Goal: Task Accomplishment & Management: Manage account settings

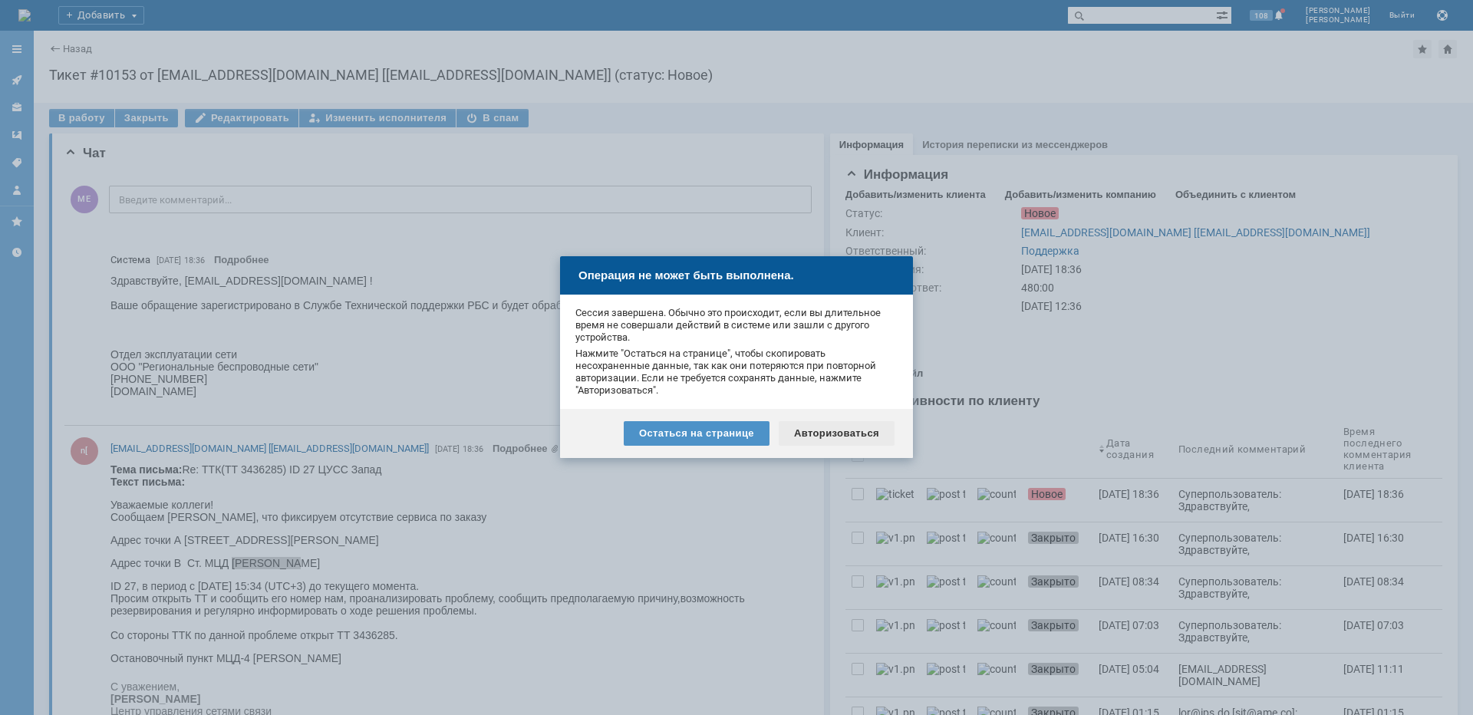
click at [824, 435] on div "Авторизоваться" at bounding box center [837, 433] width 116 height 25
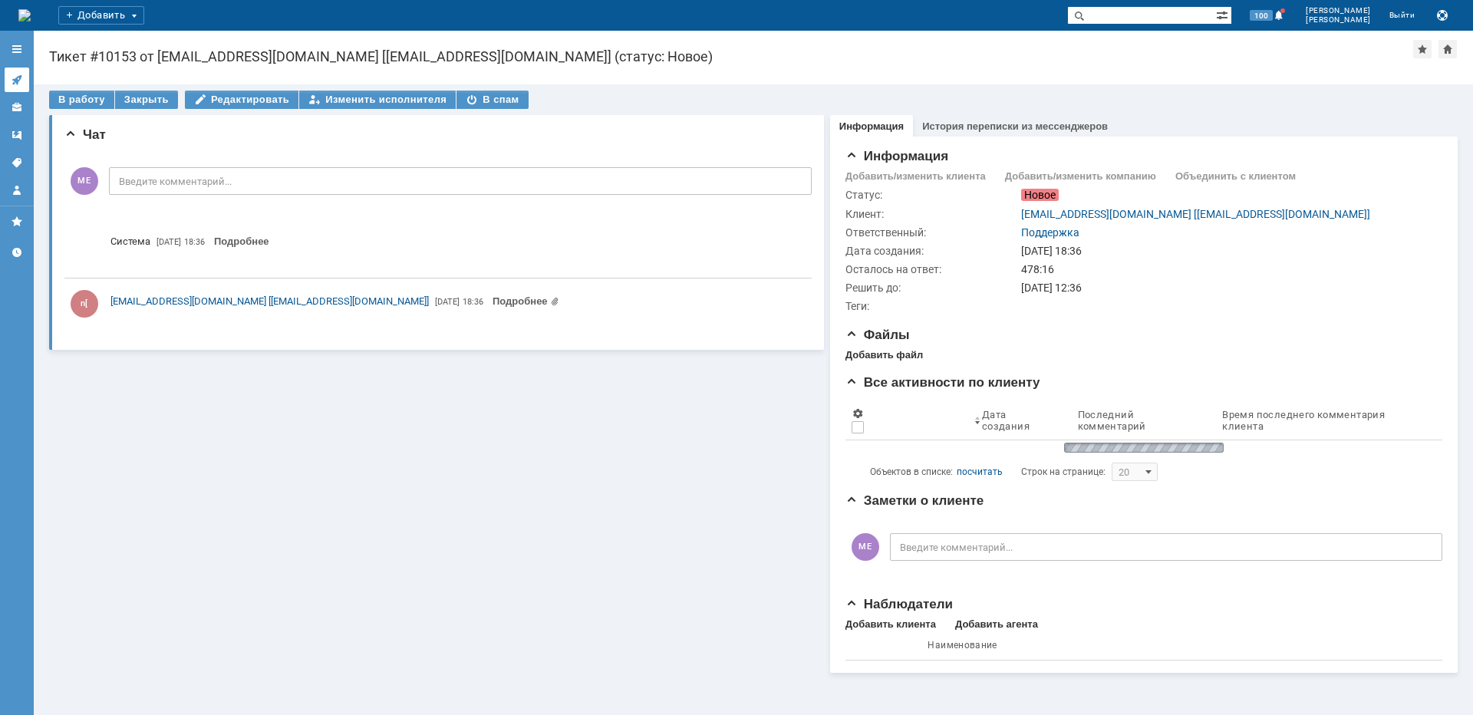
click at [13, 80] on icon at bounding box center [17, 80] width 10 height 10
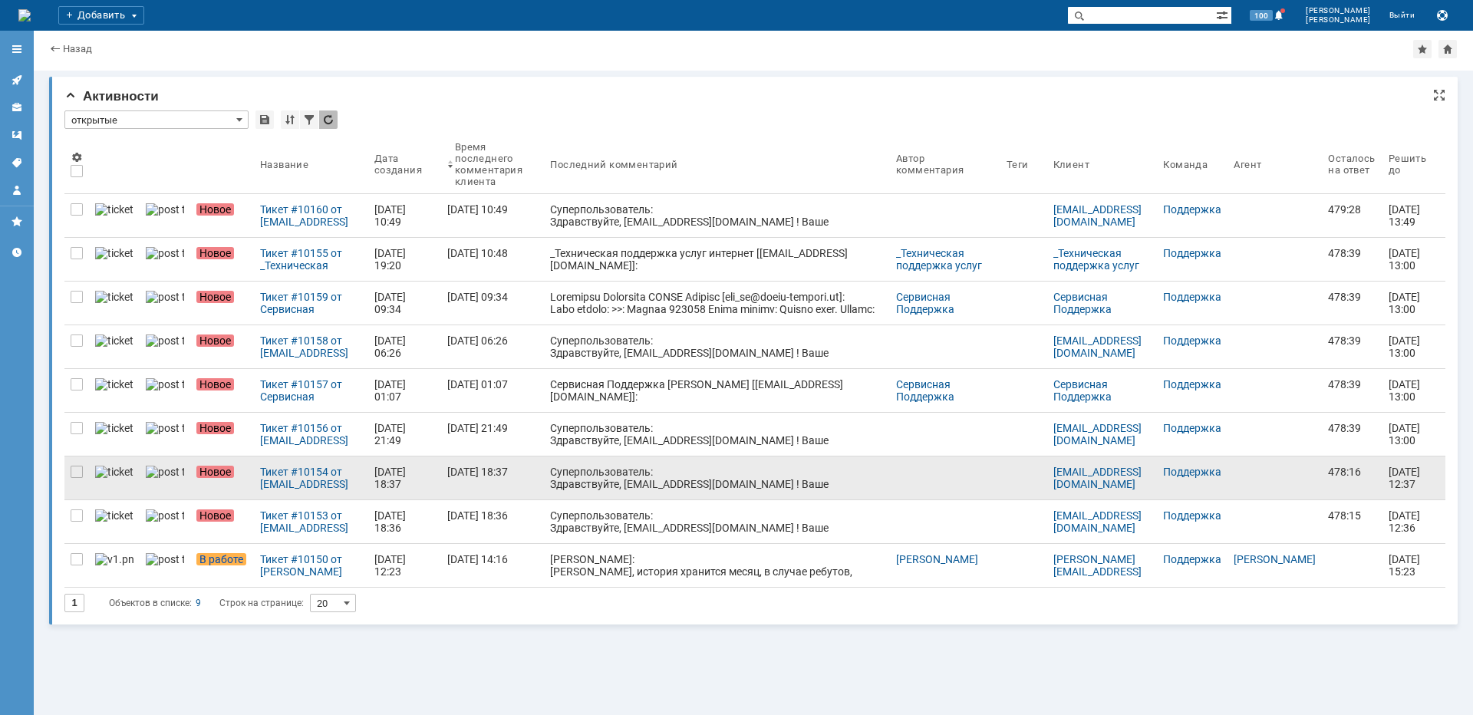
drag, startPoint x: 75, startPoint y: 518, endPoint x: 76, endPoint y: 490, distance: 27.6
click at [75, 518] on div at bounding box center [77, 515] width 12 height 12
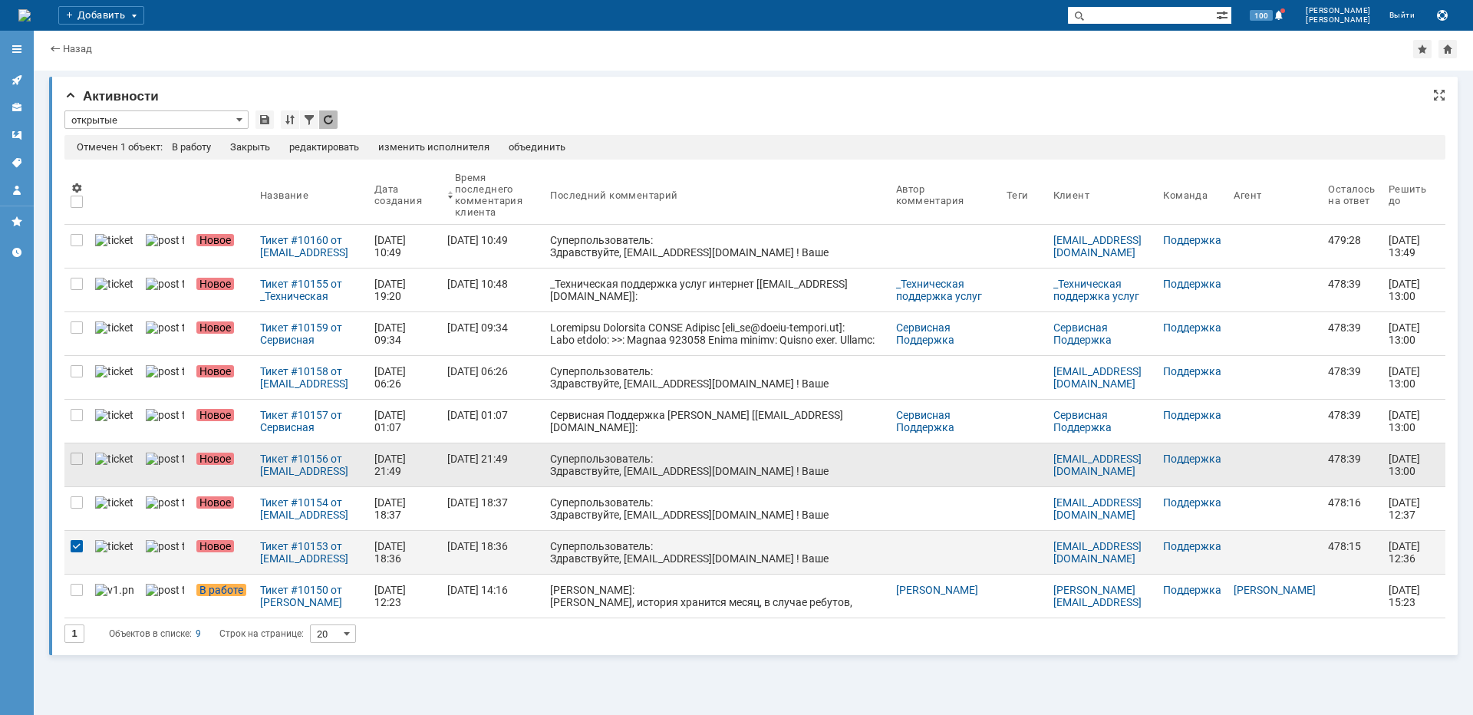
drag, startPoint x: 74, startPoint y: 501, endPoint x: 83, endPoint y: 481, distance: 22.0
click at [74, 501] on div at bounding box center [77, 502] width 12 height 12
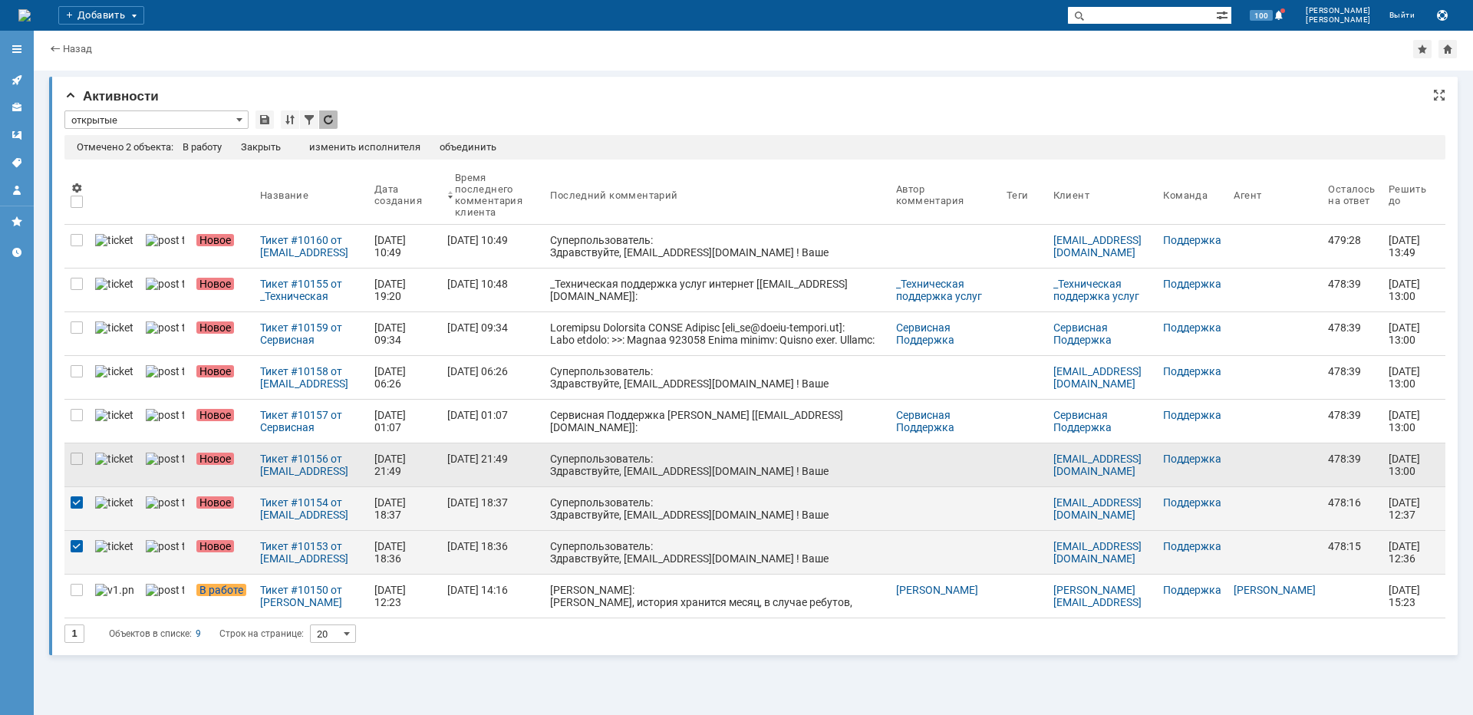
click at [81, 471] on div at bounding box center [76, 464] width 25 height 43
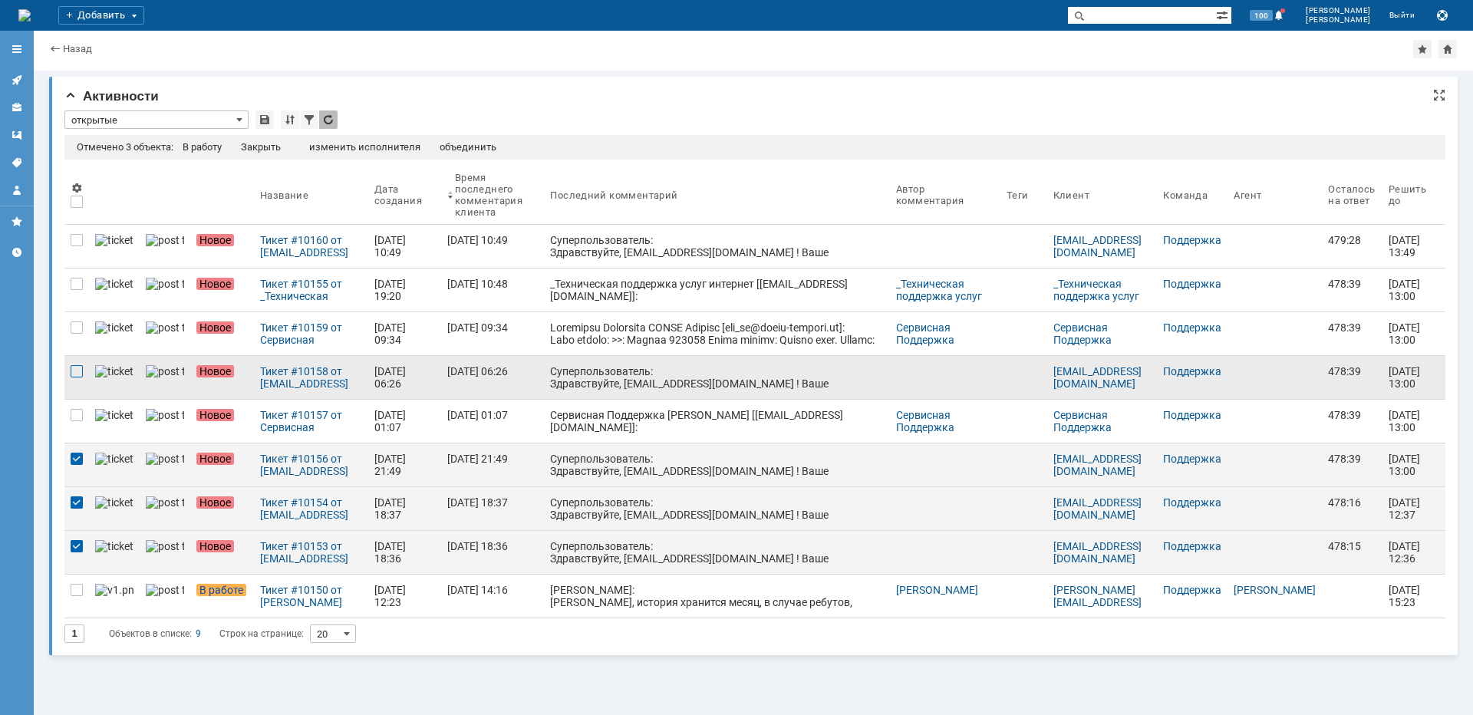
click at [75, 373] on div at bounding box center [77, 371] width 12 height 12
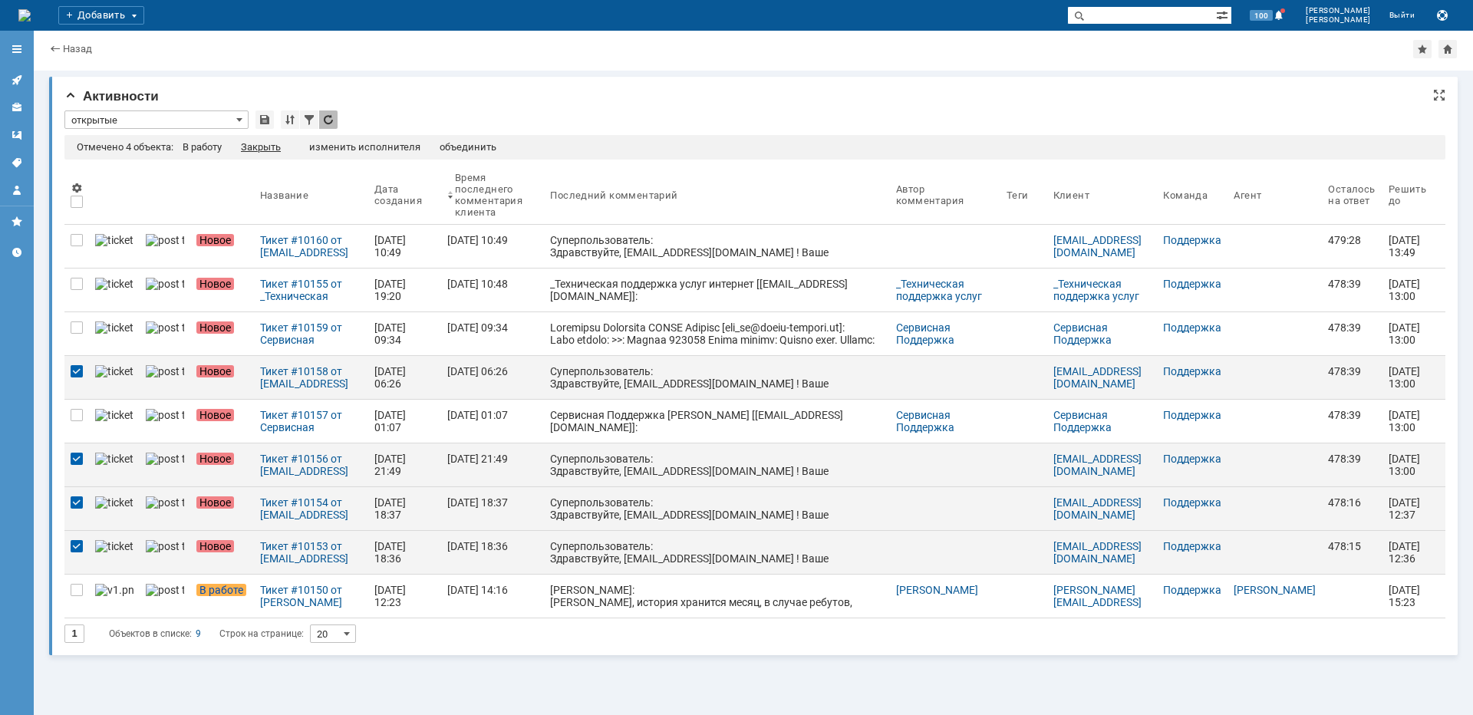
click at [278, 147] on div "Закрыть" at bounding box center [261, 147] width 40 height 12
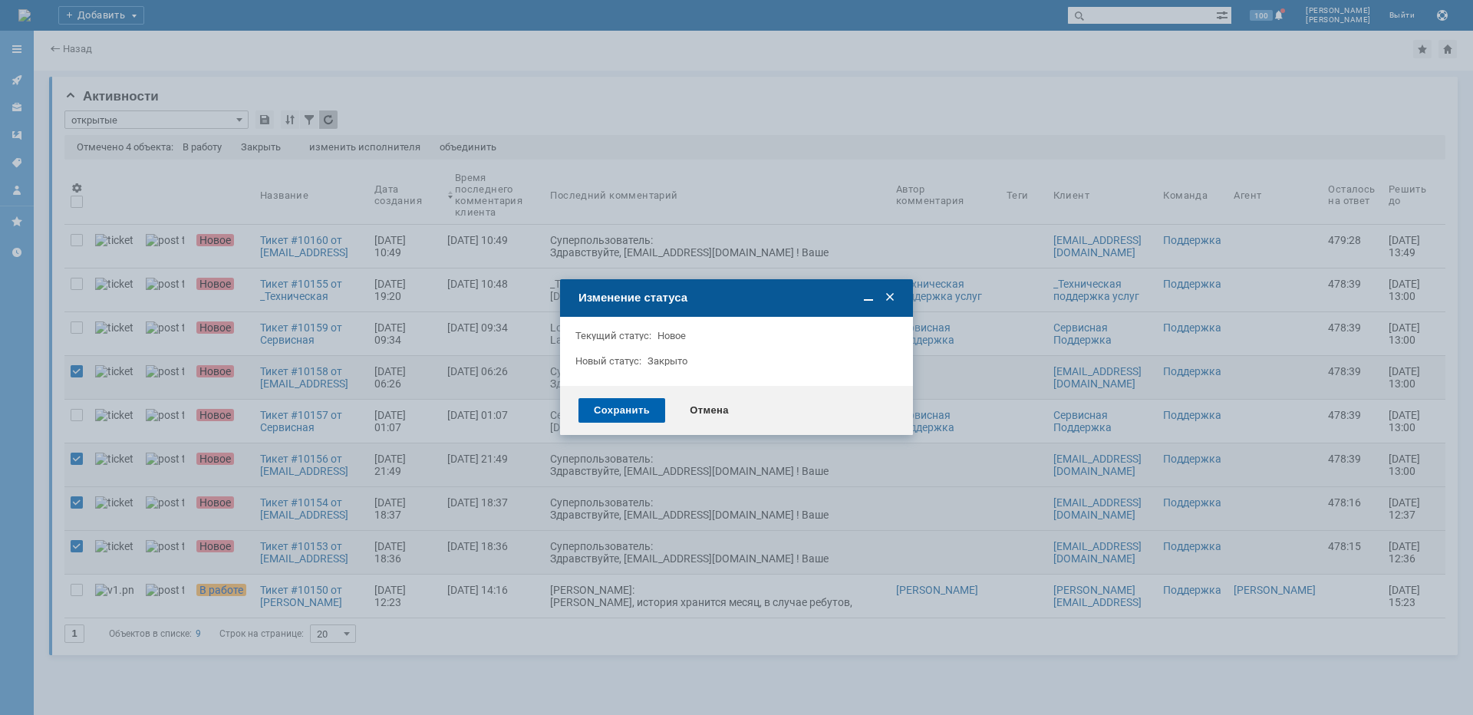
click at [621, 413] on div "Сохранить" at bounding box center [621, 410] width 87 height 25
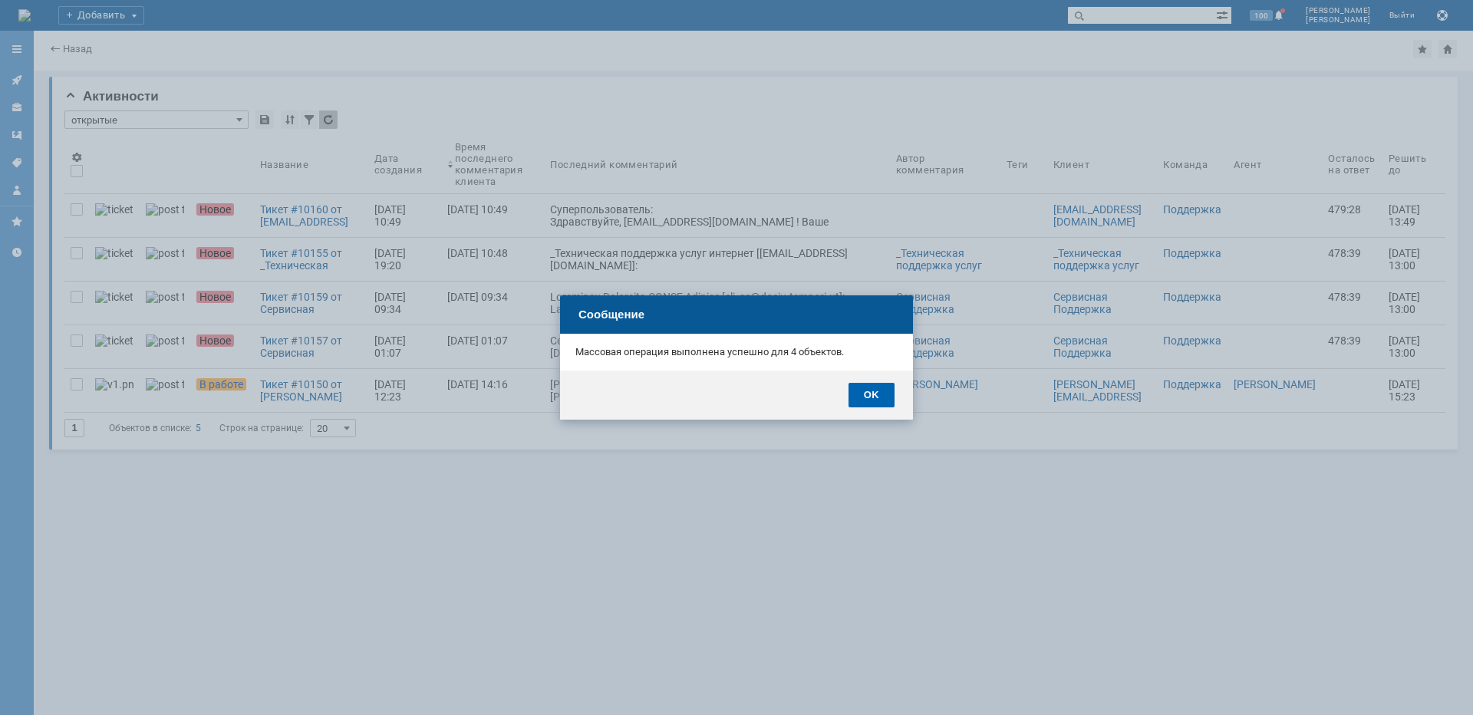
click at [872, 400] on div "OK" at bounding box center [871, 395] width 46 height 25
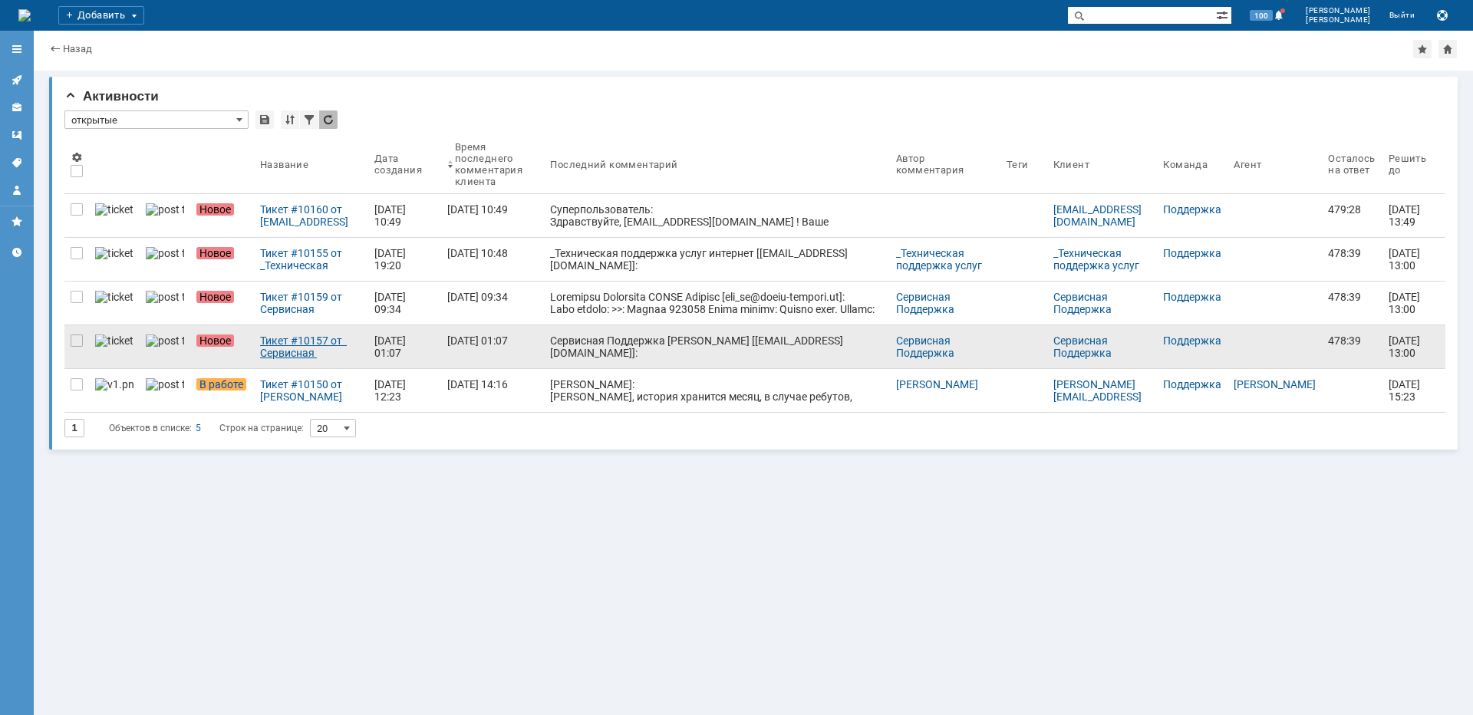
click at [277, 346] on div "Тикет #10157 от Сервисная Поддержка [PERSON_NAME] [[EMAIL_ADDRESS][DOMAIN_NAME]…" at bounding box center [311, 346] width 102 height 25
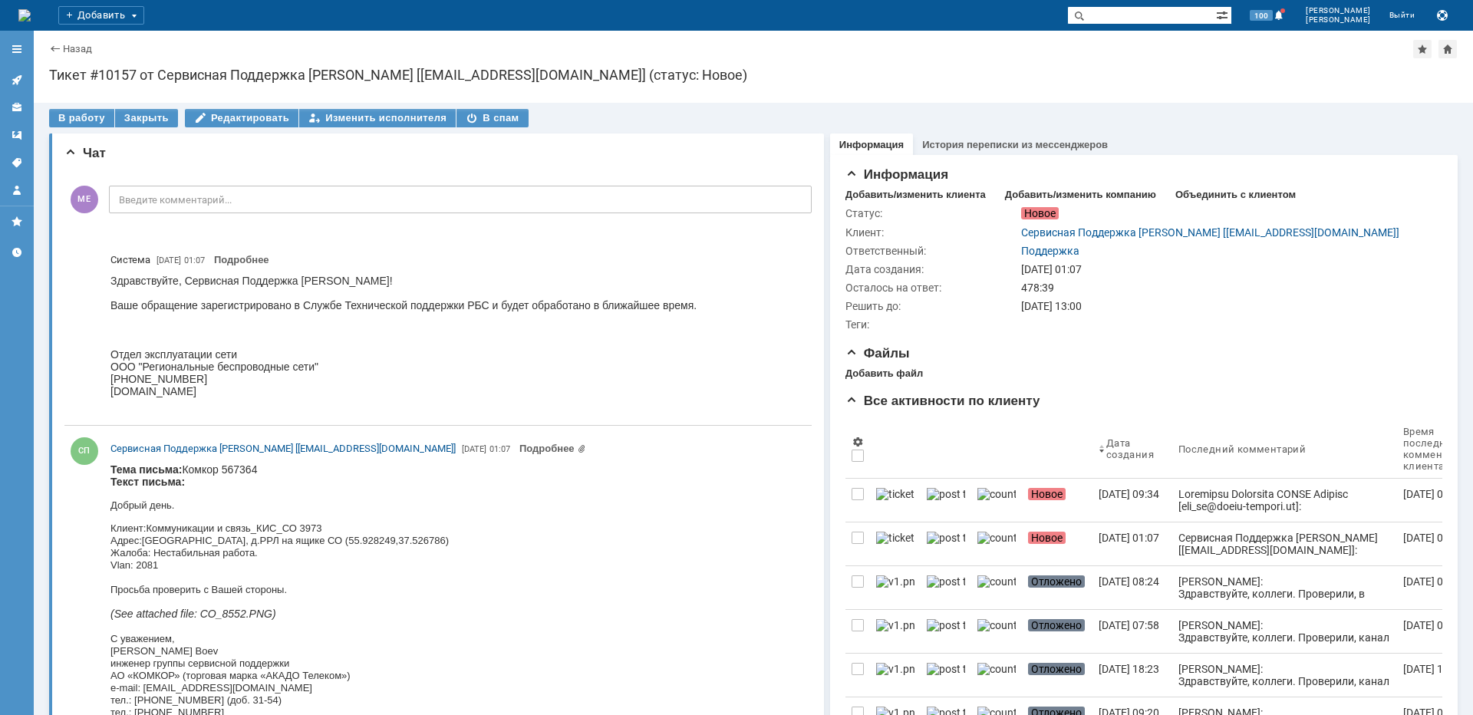
click at [177, 540] on font "[GEOGRAPHIC_DATA], д.РРЛ на ящике СО (55.928249,37.526786)" at bounding box center [295, 541] width 307 height 12
copy font "[GEOGRAPHIC_DATA]"
click at [89, 117] on div "В работу" at bounding box center [81, 118] width 65 height 18
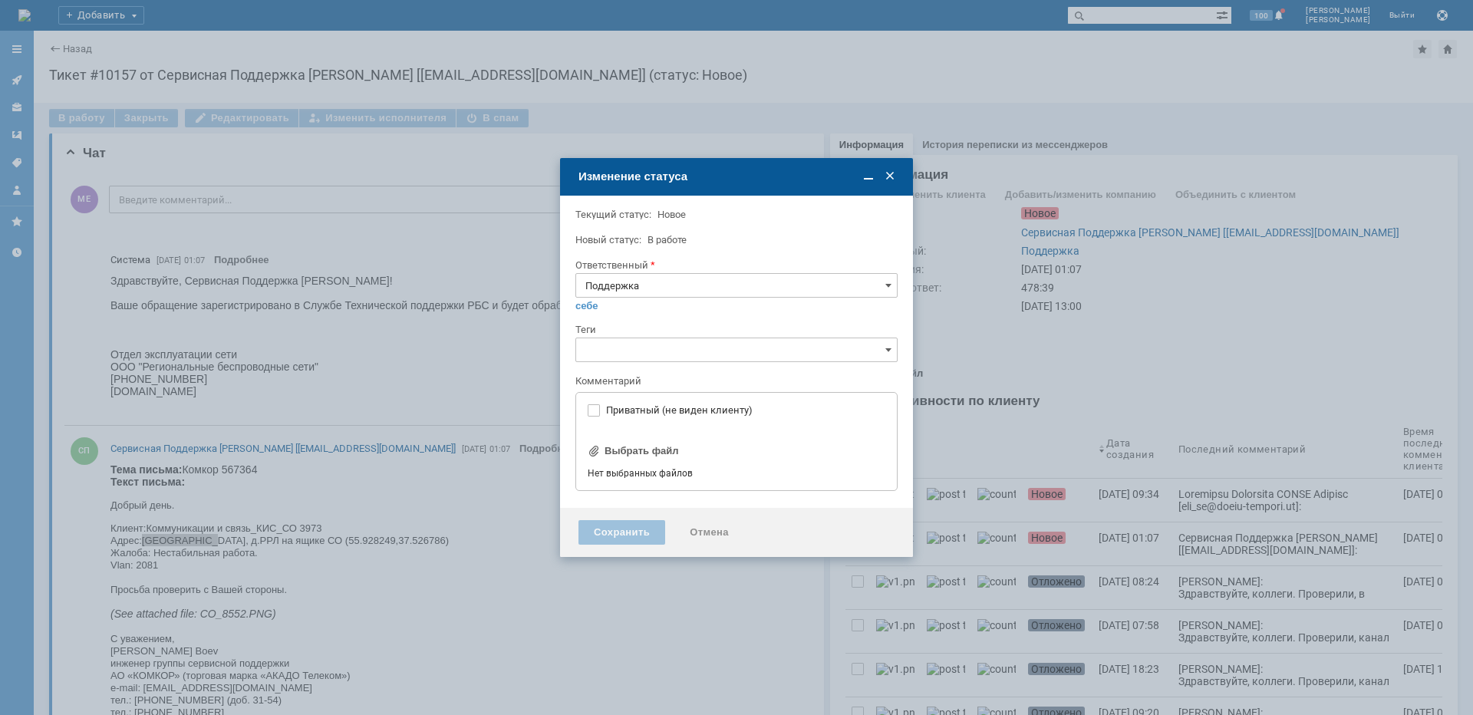
type input "[не указано]"
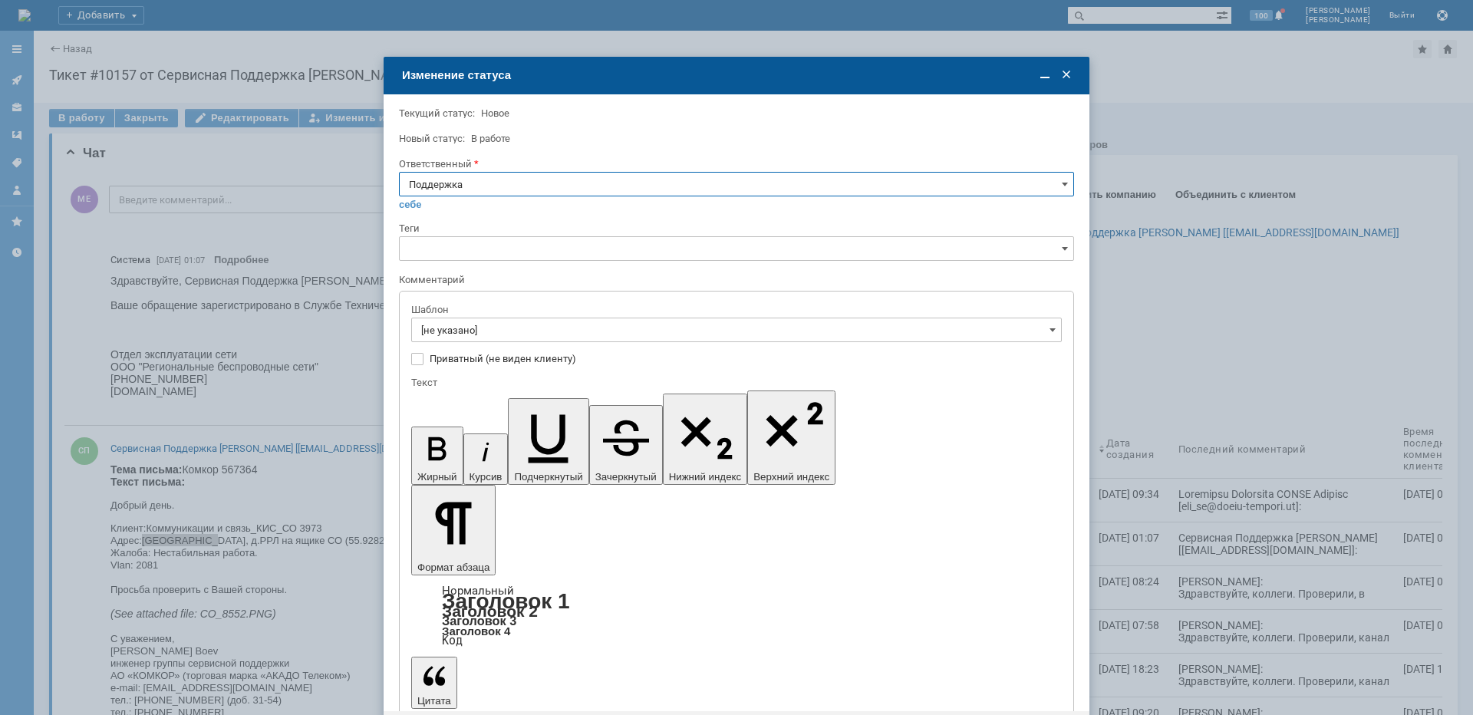
click at [492, 186] on input "Поддержка" at bounding box center [736, 184] width 675 height 25
click at [470, 329] on div "[PERSON_NAME]" at bounding box center [736, 339] width 673 height 25
type input "[PERSON_NAME]"
click at [471, 328] on input "[не указано]" at bounding box center [736, 330] width 650 height 25
type input "[PERSON_NAME]"
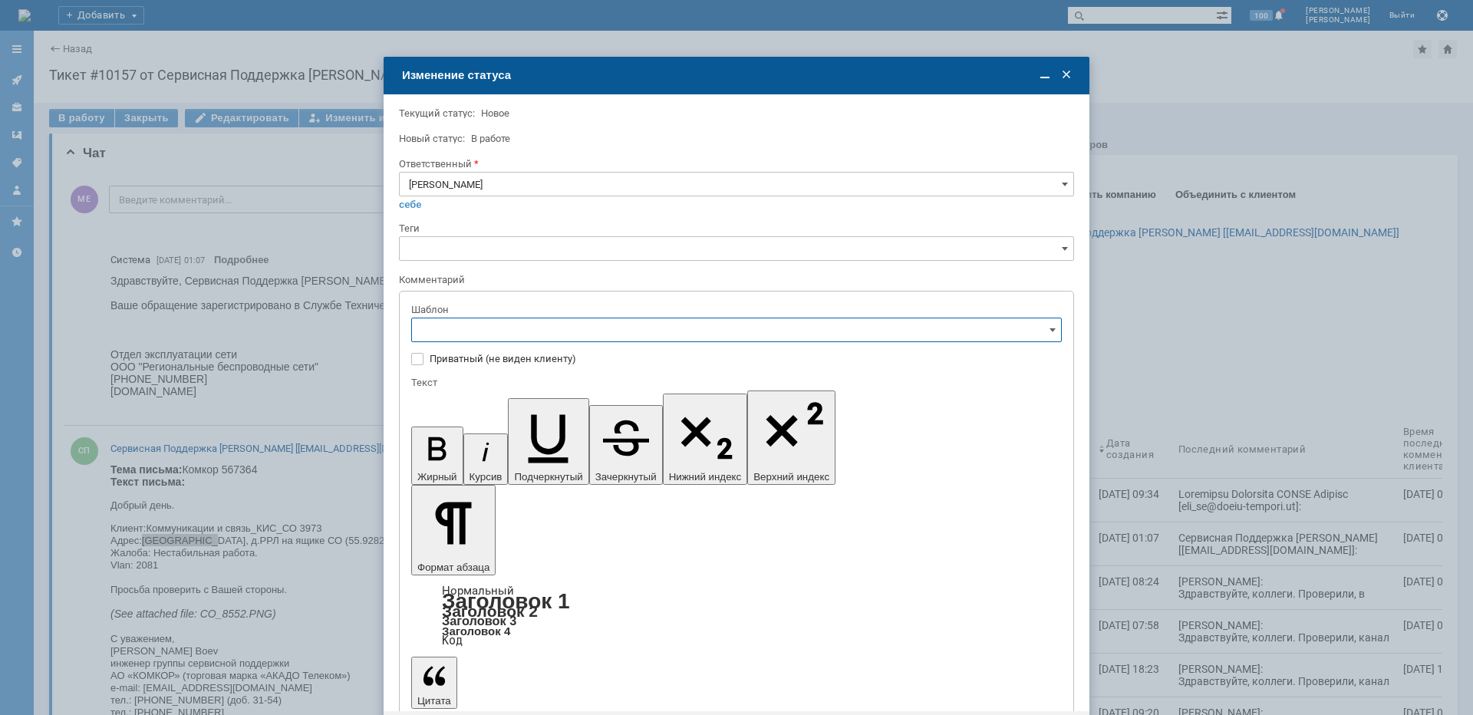
scroll to position [153, 0]
click at [539, 512] on span "[операторы] штатно потерь нет" at bounding box center [736, 508] width 630 height 12
type input "[операторы] штатно потерь нет"
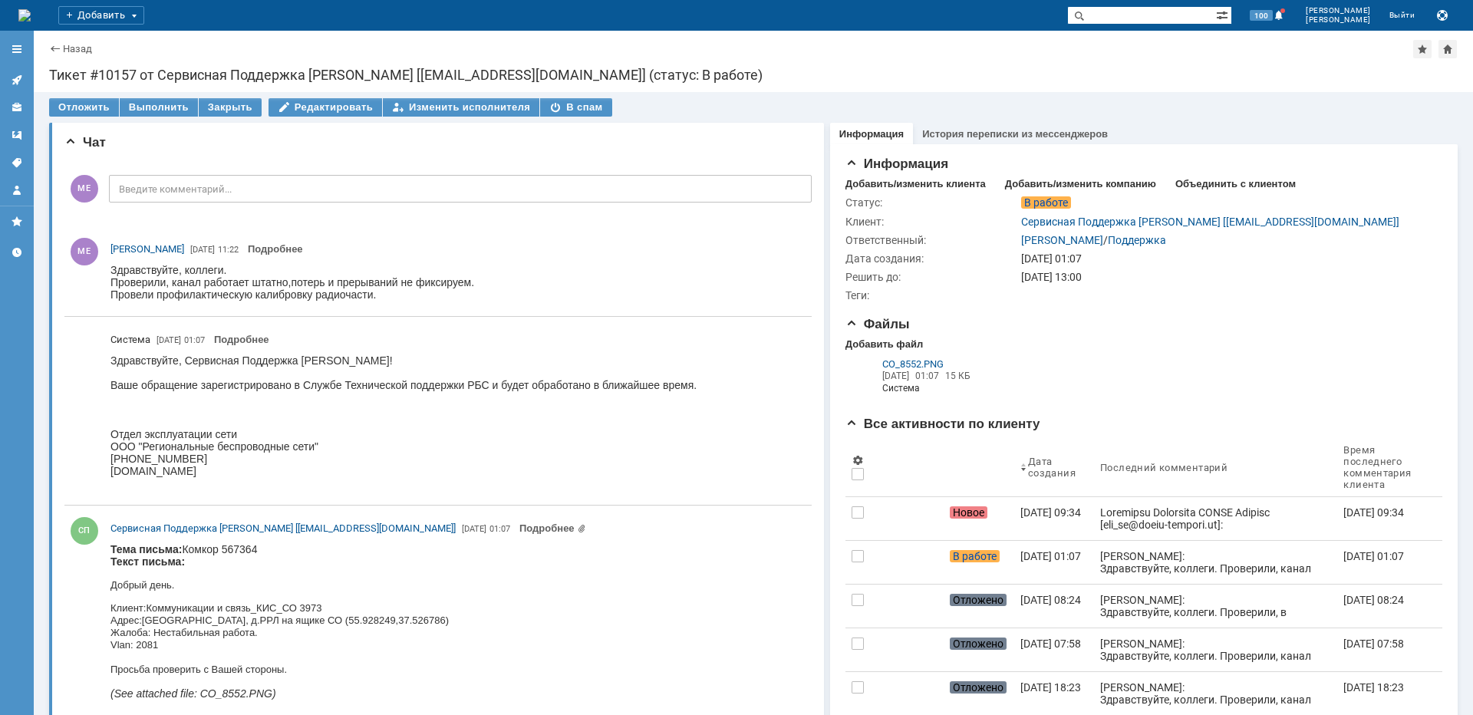
scroll to position [0, 0]
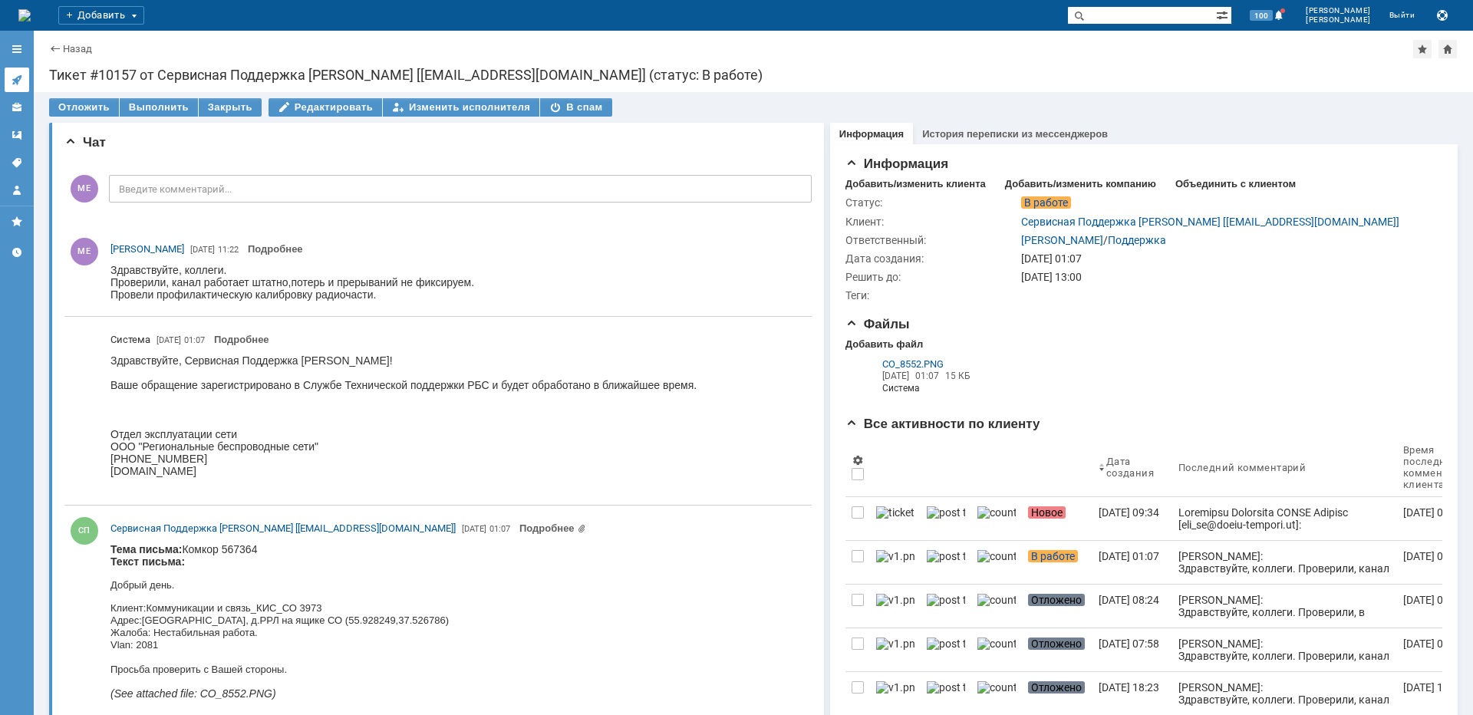
click at [18, 85] on icon at bounding box center [17, 80] width 12 height 12
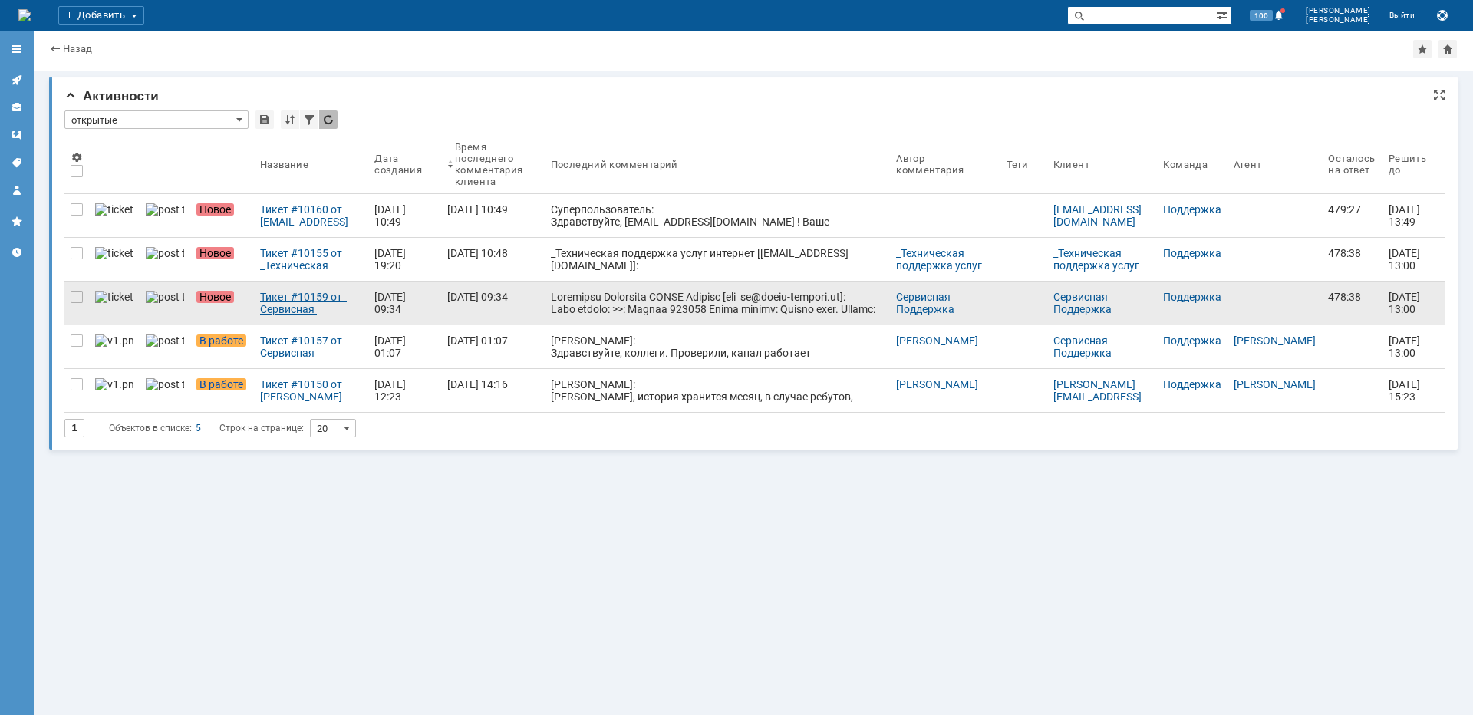
click at [274, 306] on div "Тикет #10159 от Сервисная Поддержка [PERSON_NAME] [[EMAIL_ADDRESS][DOMAIN_NAME]…" at bounding box center [311, 303] width 102 height 25
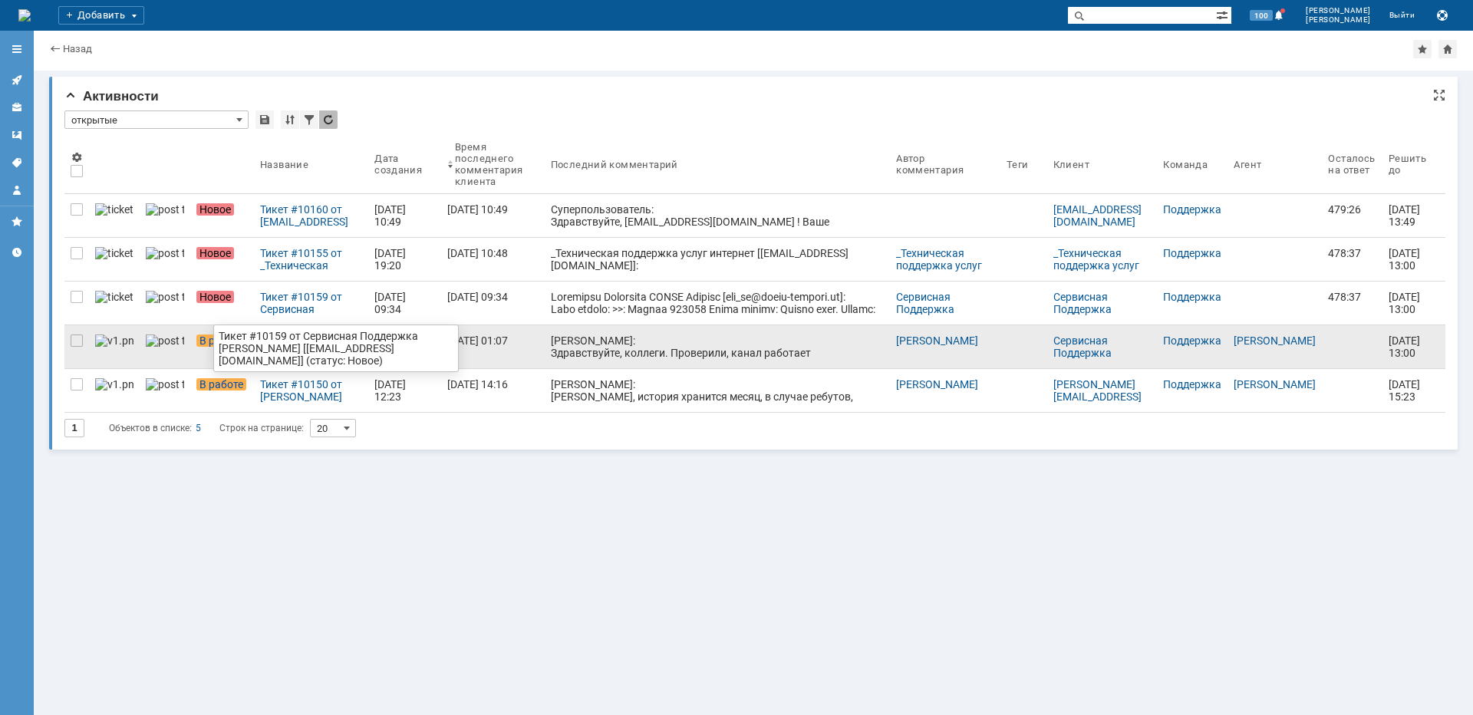
drag, startPoint x: 283, startPoint y: 324, endPoint x: 281, endPoint y: 338, distance: 14.0
click at [275, 344] on div "Тикет #10157 от Сервисная Поддержка [PERSON_NAME] [[EMAIL_ADDRESS][DOMAIN_NAME]…" at bounding box center [311, 346] width 102 height 25
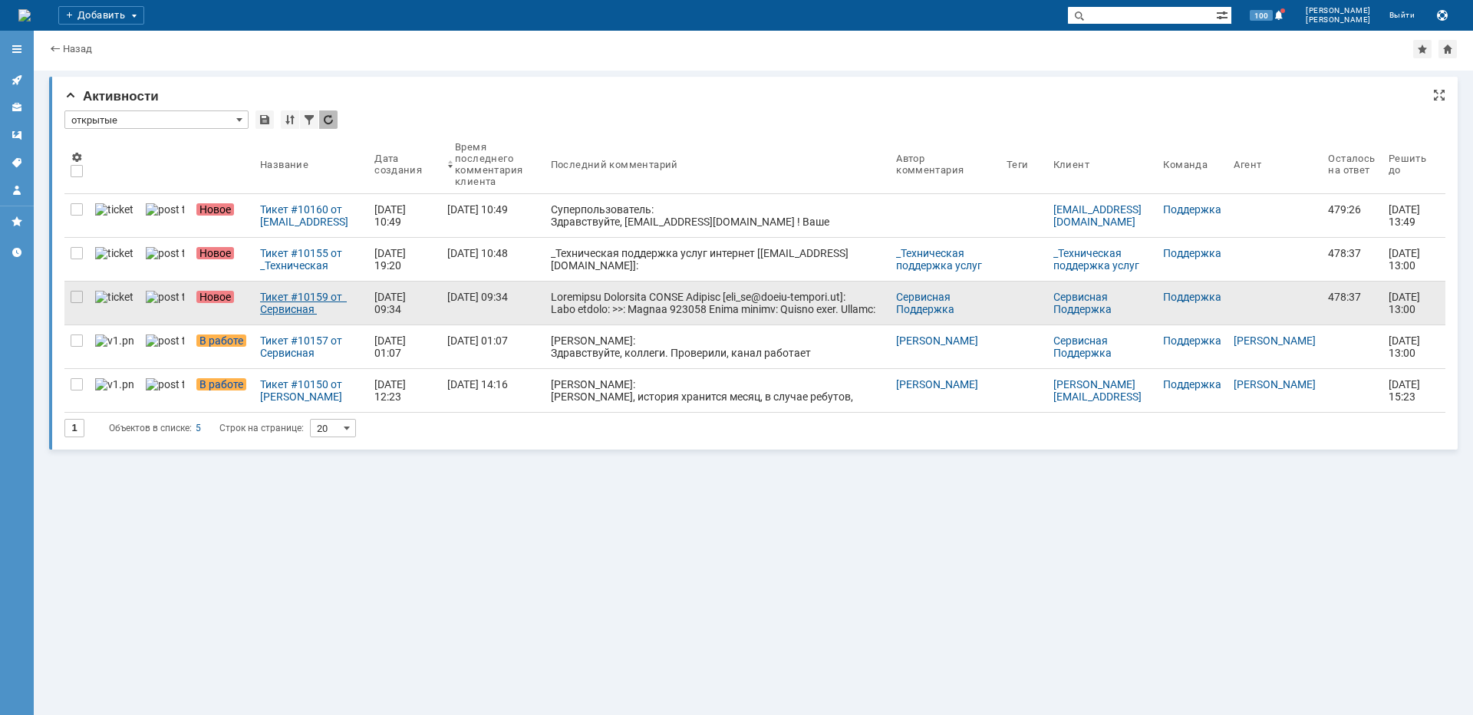
click at [274, 292] on div "Тикет #10159 от Сервисная Поддержка [PERSON_NAME] [[EMAIL_ADDRESS][DOMAIN_NAME]…" at bounding box center [311, 303] width 102 height 25
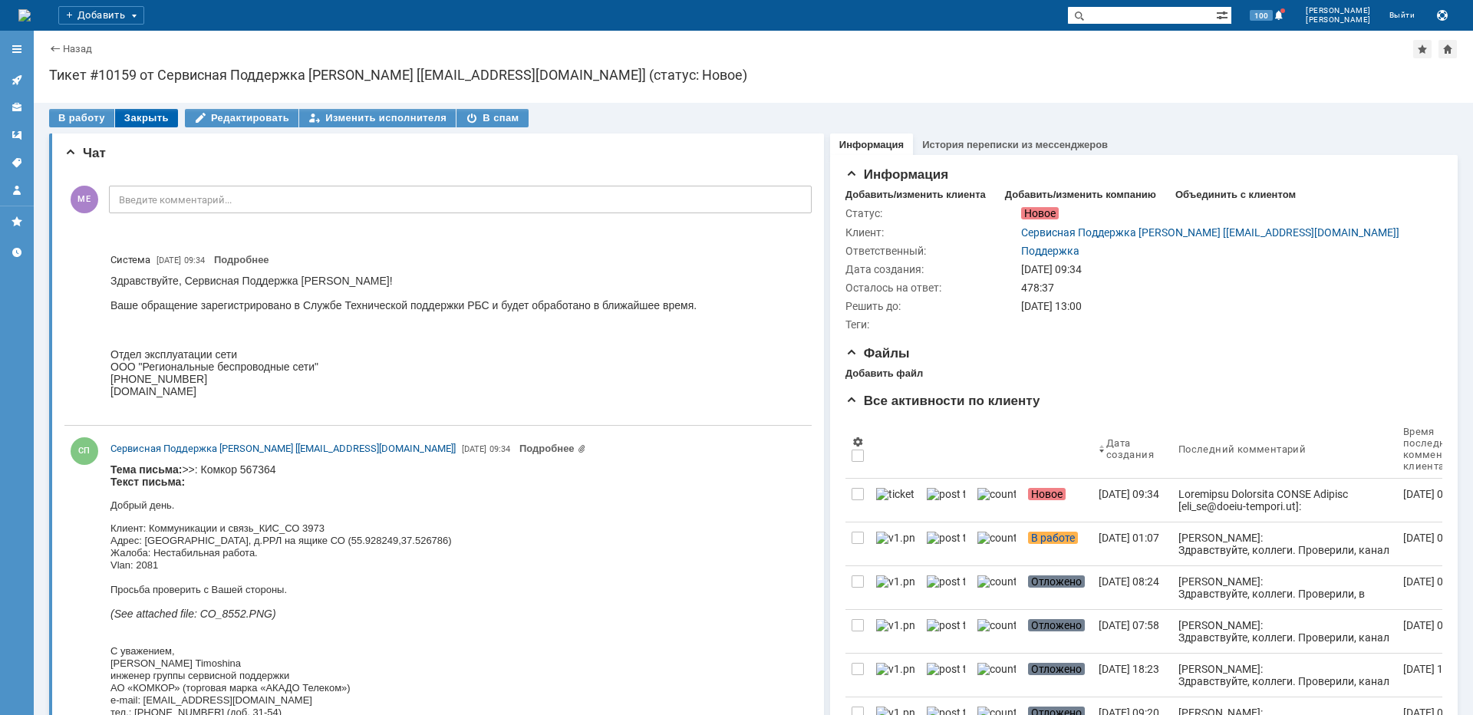
click at [133, 117] on div "Закрыть" at bounding box center [146, 118] width 63 height 18
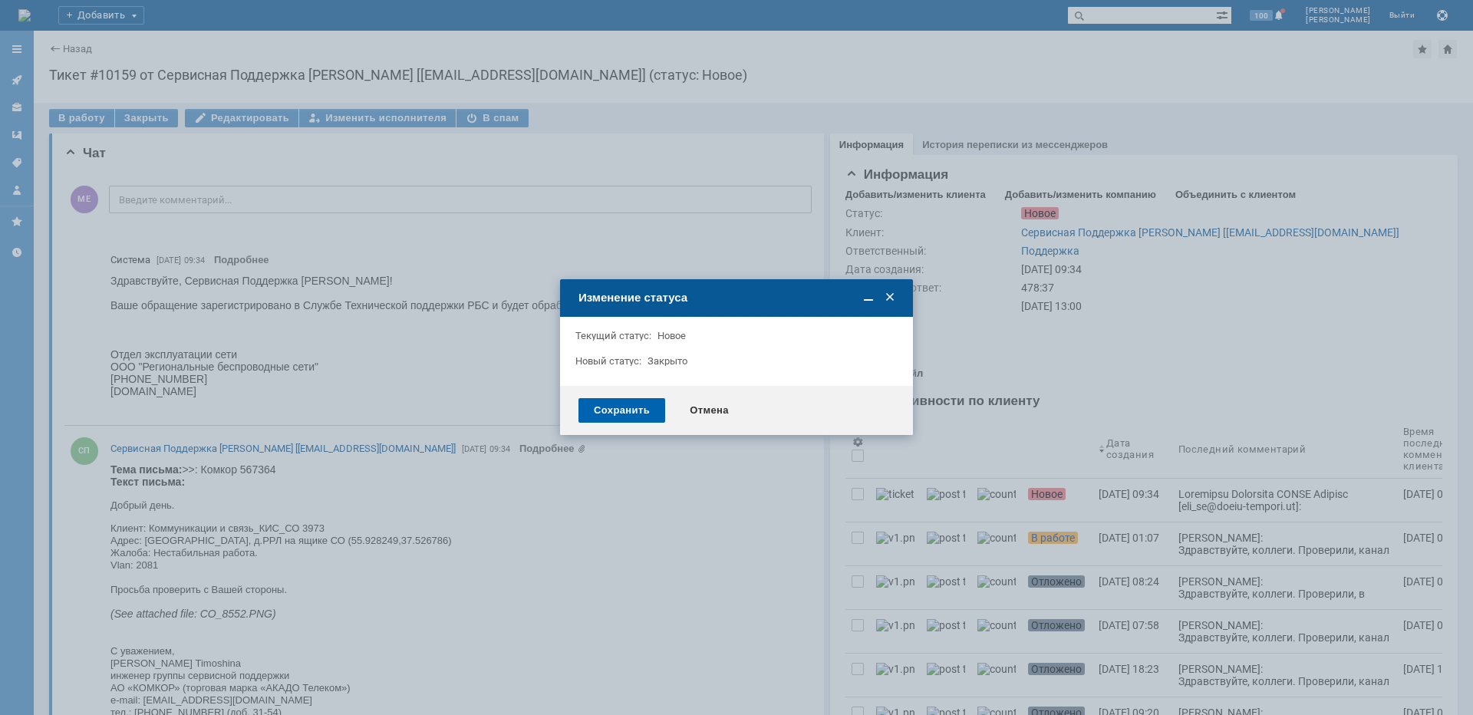
click at [606, 407] on div "Сохранить" at bounding box center [621, 410] width 87 height 25
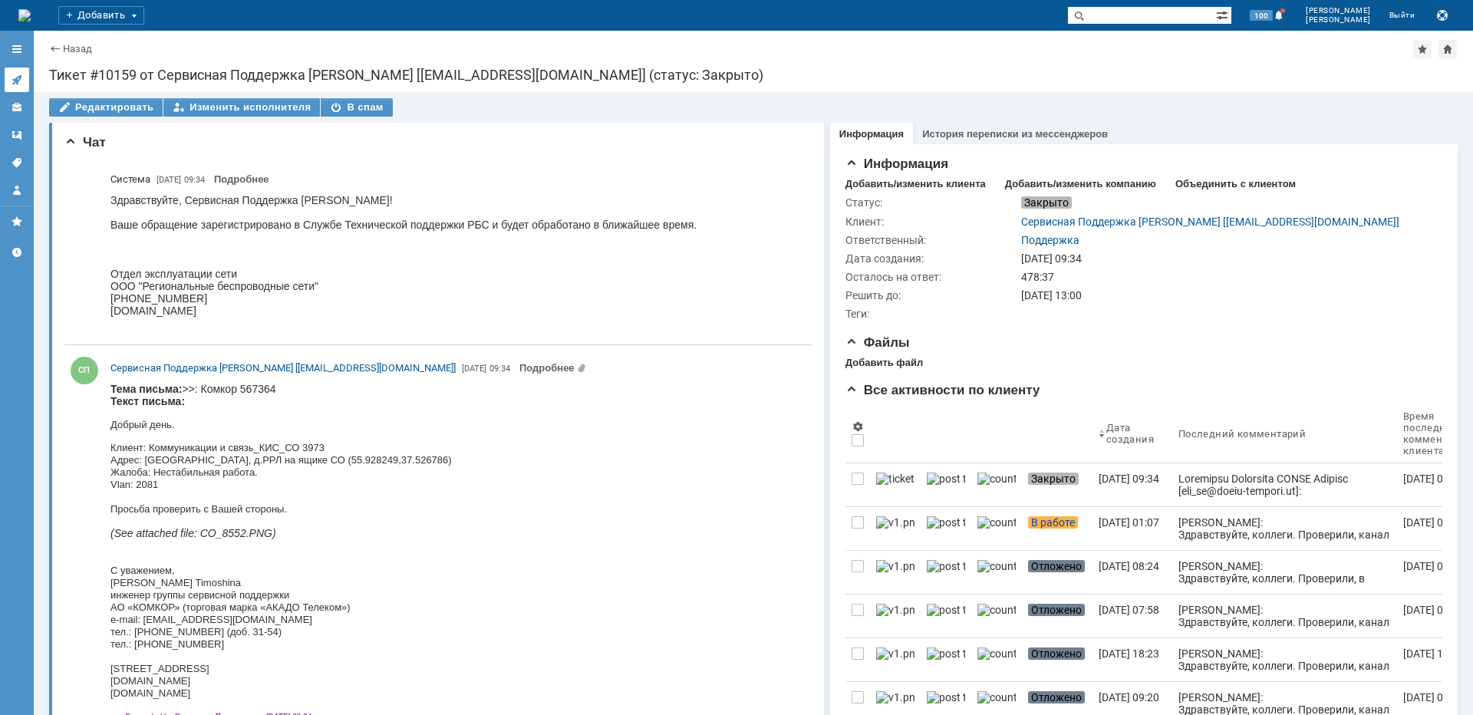
click at [21, 72] on link at bounding box center [17, 79] width 25 height 25
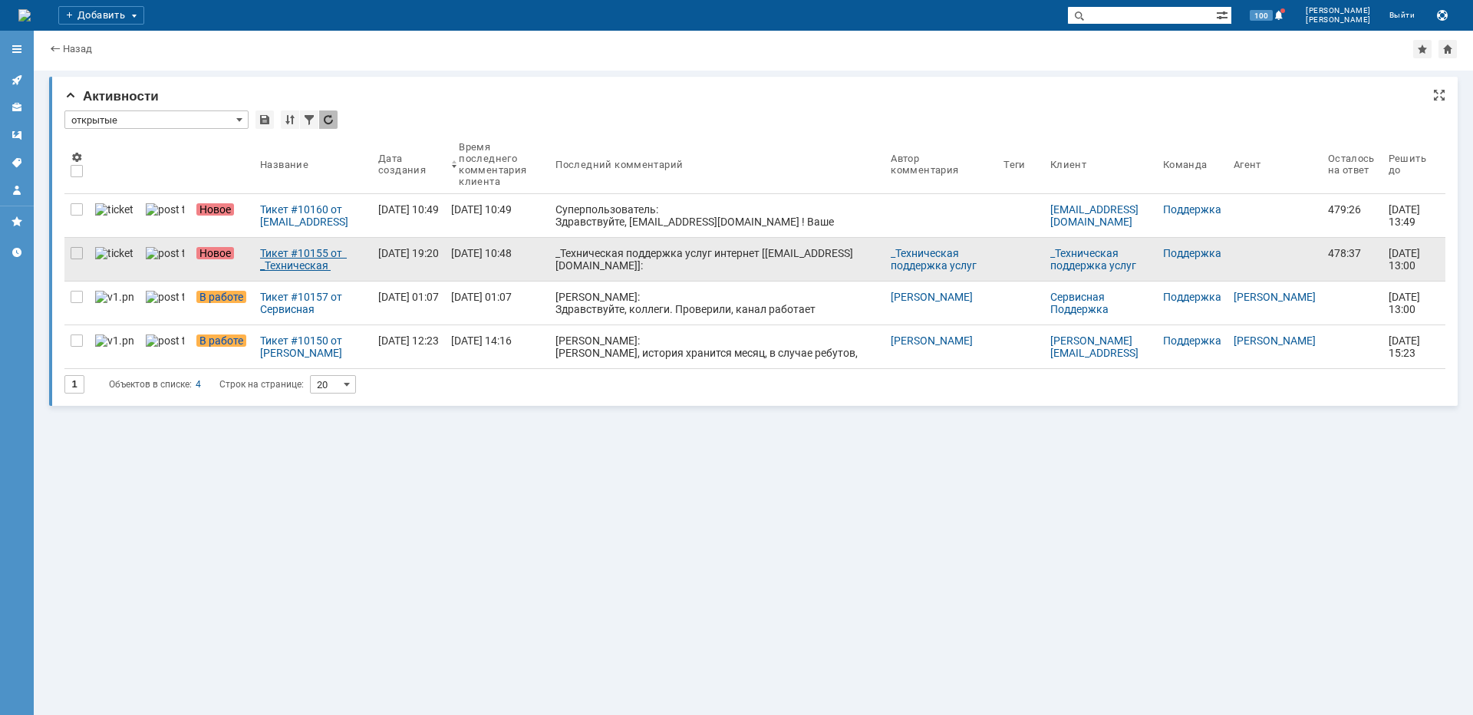
click at [266, 253] on div "Тикет #10155 от _Техническая поддержка услуг интернет [[EMAIL_ADDRESS][DOMAIN_N…" at bounding box center [313, 259] width 106 height 25
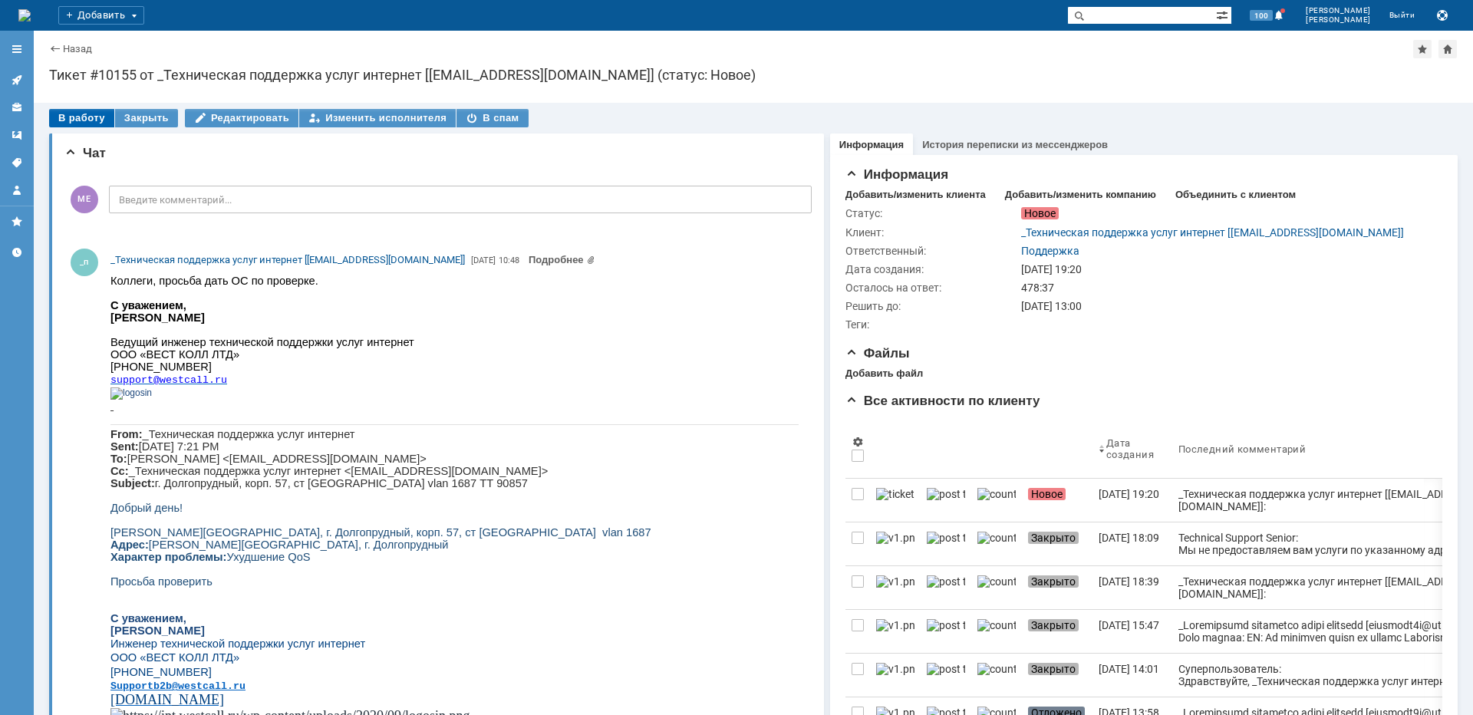
click at [76, 117] on div "В работу" at bounding box center [81, 118] width 65 height 18
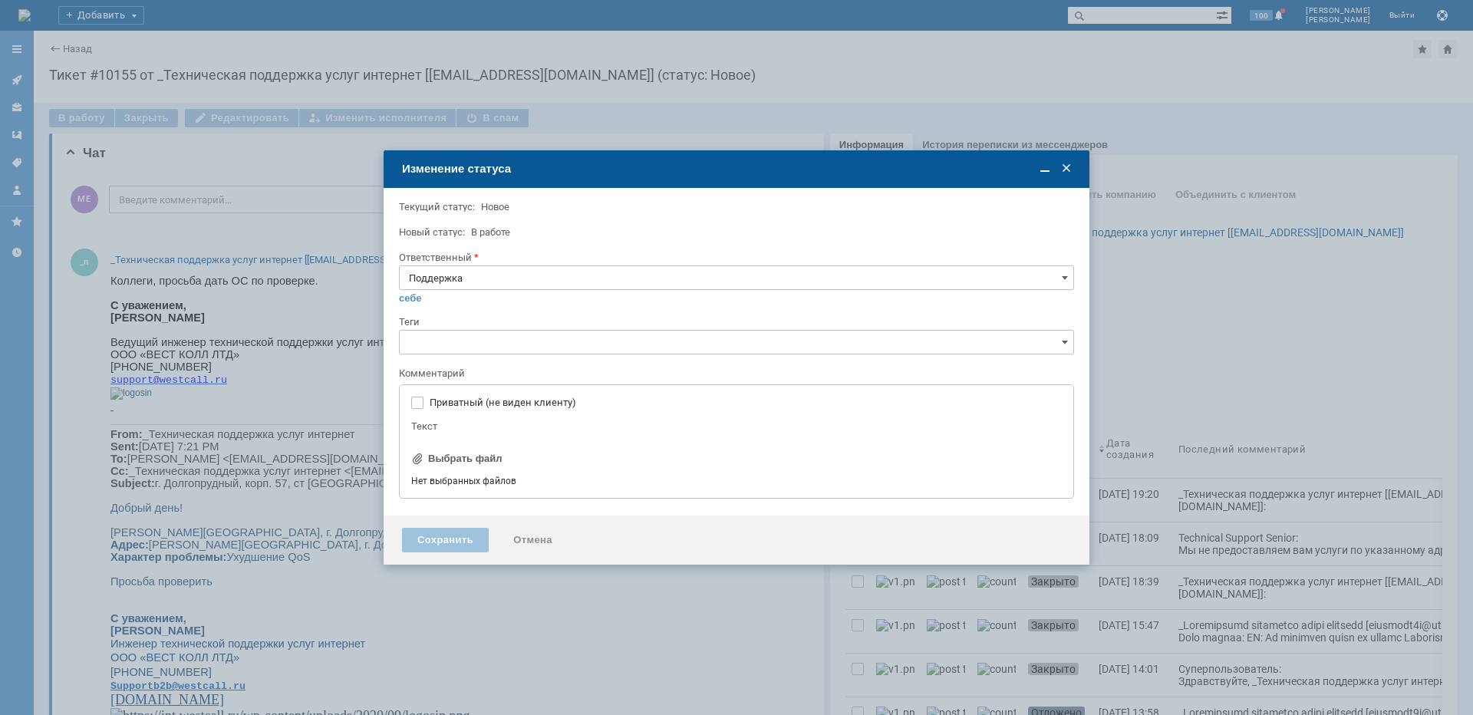
type input "[не указано]"
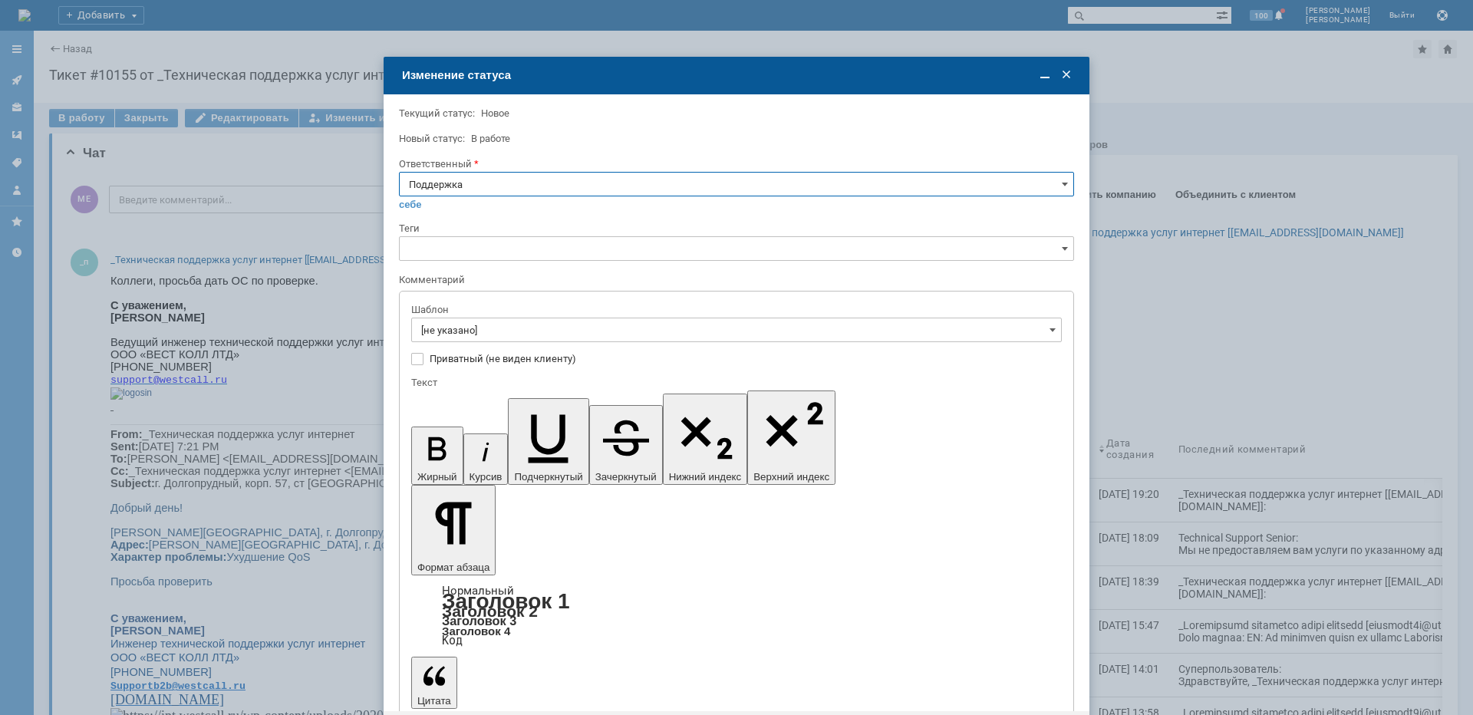
click at [506, 176] on input "Поддержка" at bounding box center [736, 184] width 675 height 25
click at [479, 346] on div "[PERSON_NAME]" at bounding box center [736, 339] width 673 height 25
type input "[PERSON_NAME]"
click at [485, 330] on input "[не указано]" at bounding box center [736, 330] width 650 height 25
type input "[PERSON_NAME]"
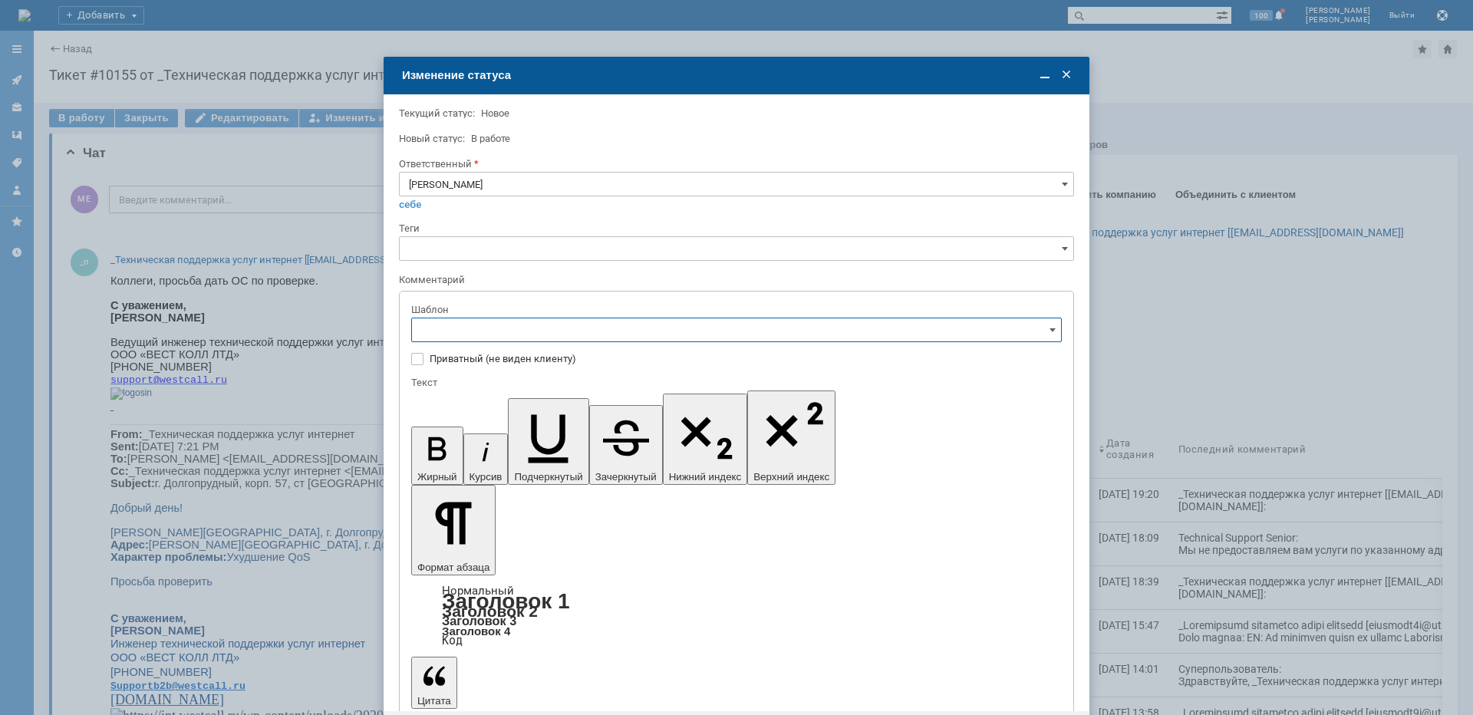
scroll to position [153, 0]
click at [555, 511] on span "[операторы] штатно потерь нет" at bounding box center [736, 508] width 630 height 12
type input "[операторы] штатно потерь нет"
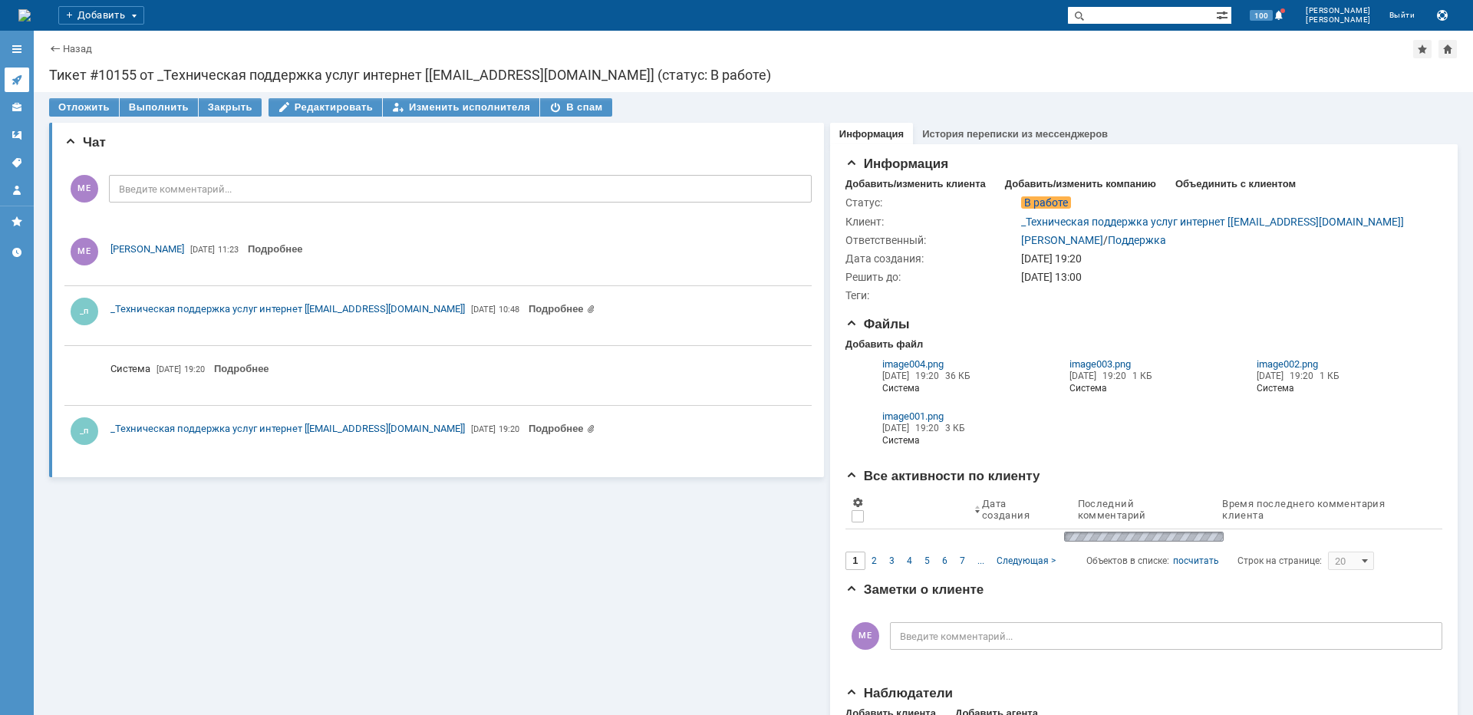
click at [15, 74] on icon at bounding box center [17, 80] width 12 height 12
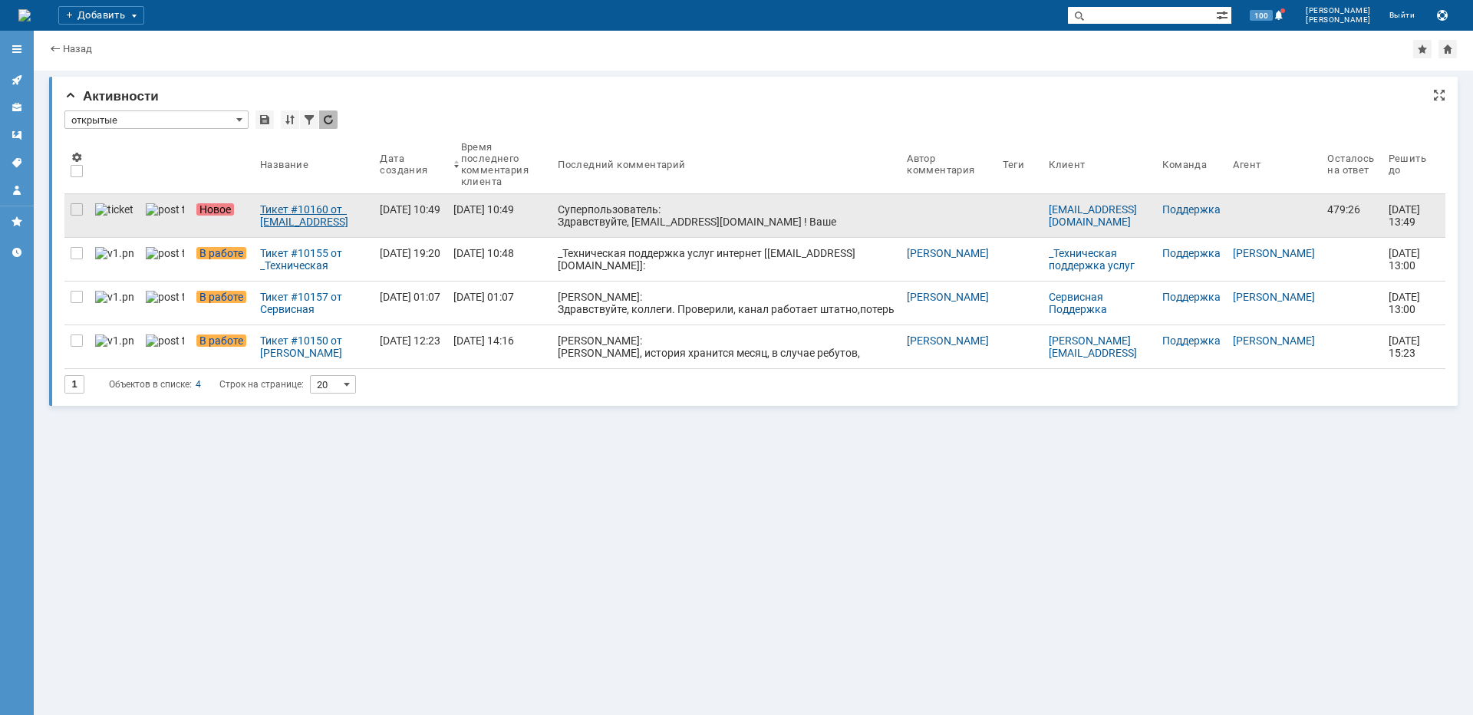
click at [301, 216] on div "Тикет #10160 от [EMAIL_ADDRESS][DOMAIN_NAME] (статус: Новое)" at bounding box center [313, 215] width 107 height 25
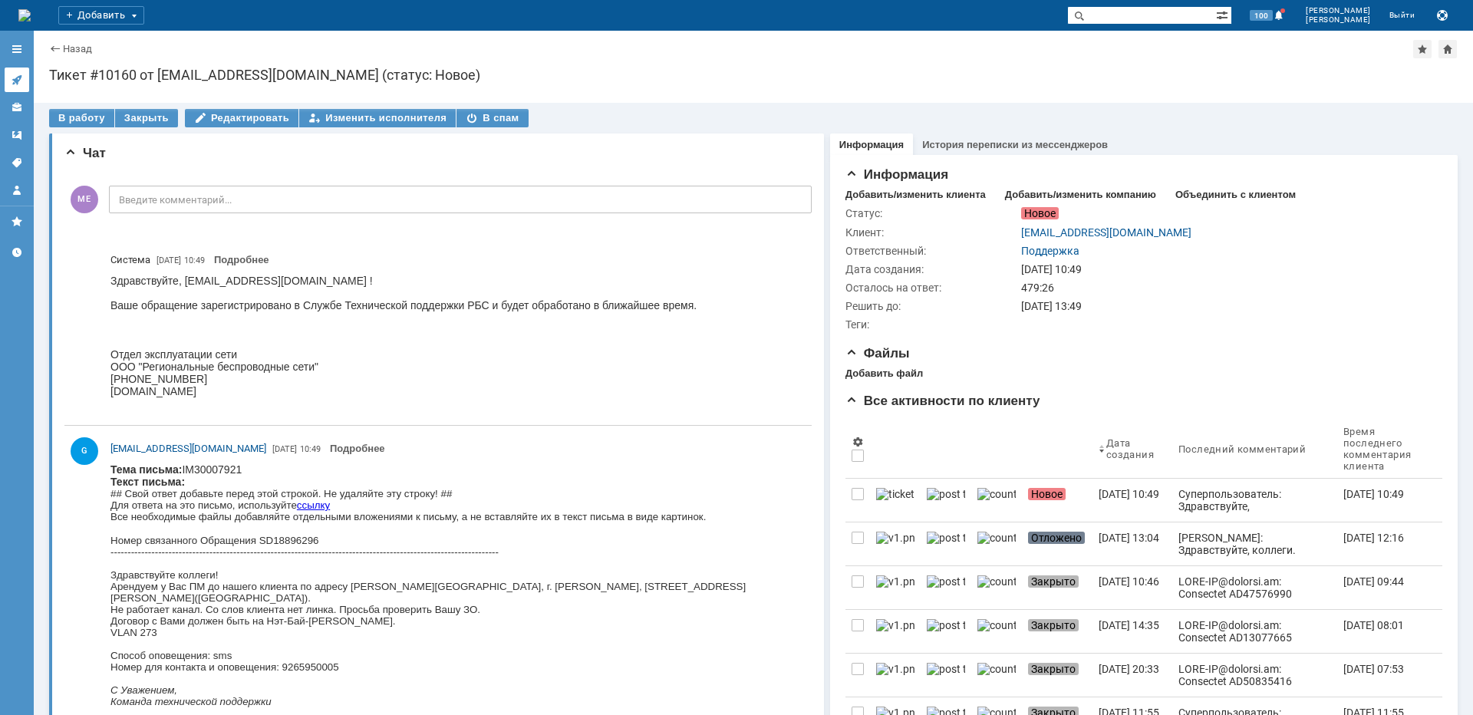
click at [25, 84] on link at bounding box center [17, 79] width 25 height 25
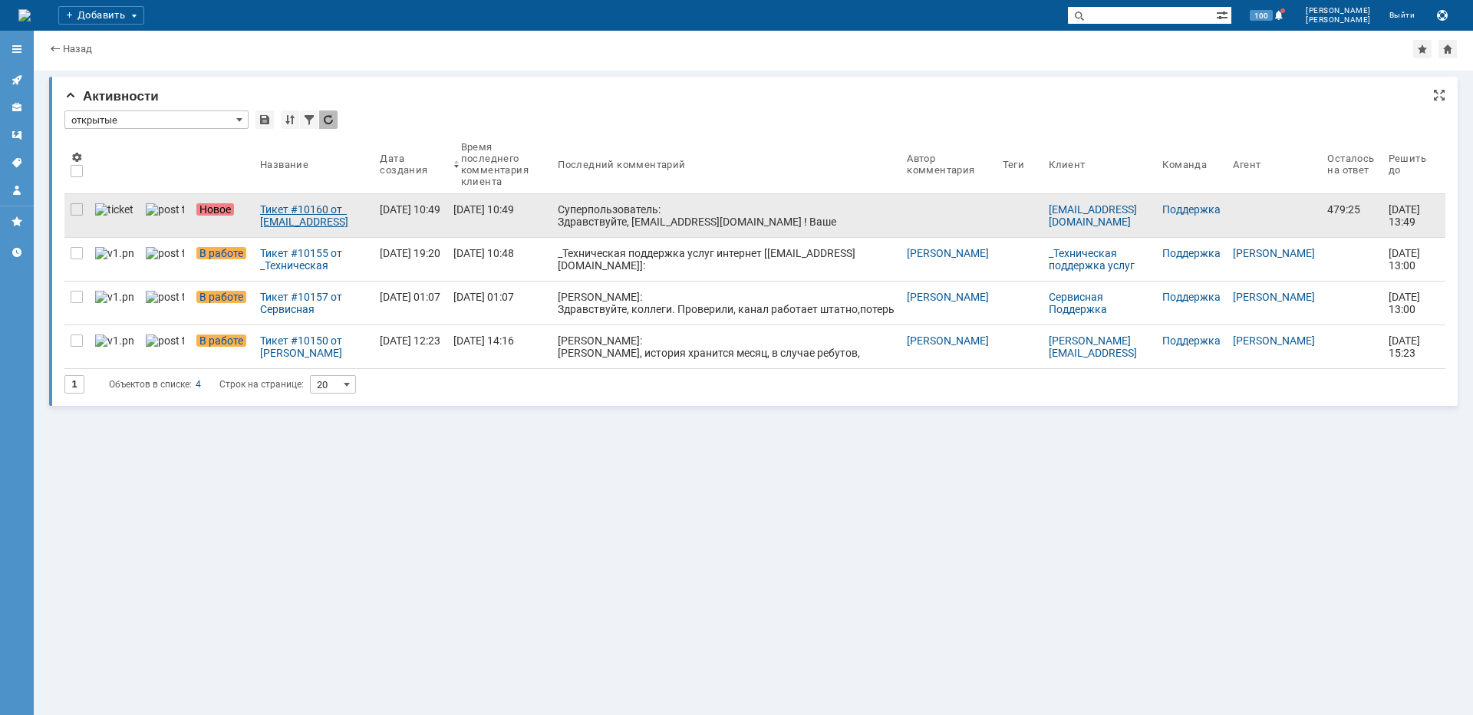
click at [326, 215] on div "Тикет #10160 от [EMAIL_ADDRESS][DOMAIN_NAME] (статус: Новое)" at bounding box center [313, 215] width 107 height 25
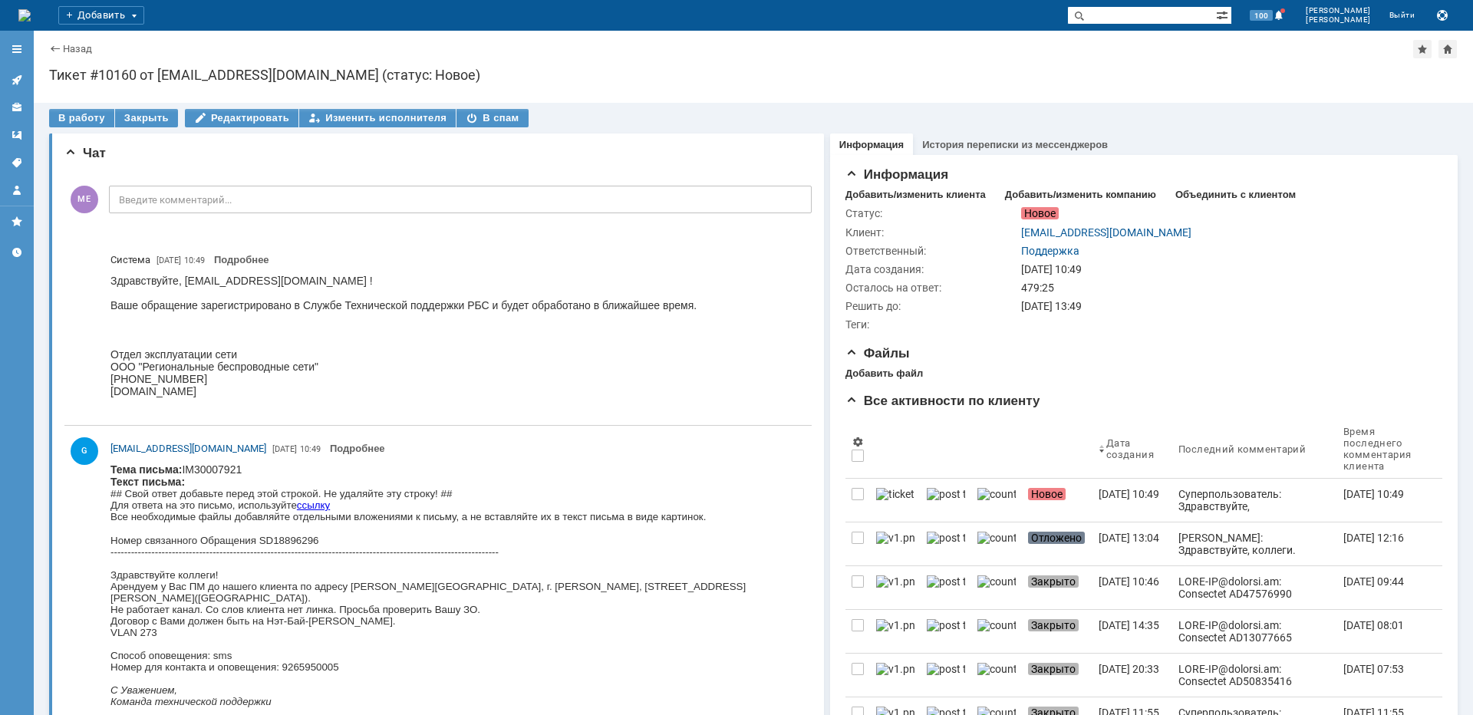
click at [559, 584] on div "Здравствуйте коллеги! Арендуем у Вас ПМ до нашего клиента по адресу [PERSON_NAM…" at bounding box center [454, 615] width 688 height 115
click at [558, 584] on div "Здравствуйте коллеги! Арендуем у Вас ПМ до нашего клиента по адресу [PERSON_NAM…" at bounding box center [454, 615] width 688 height 115
copy div "Бойко"
click at [83, 120] on div "В работу" at bounding box center [81, 118] width 65 height 18
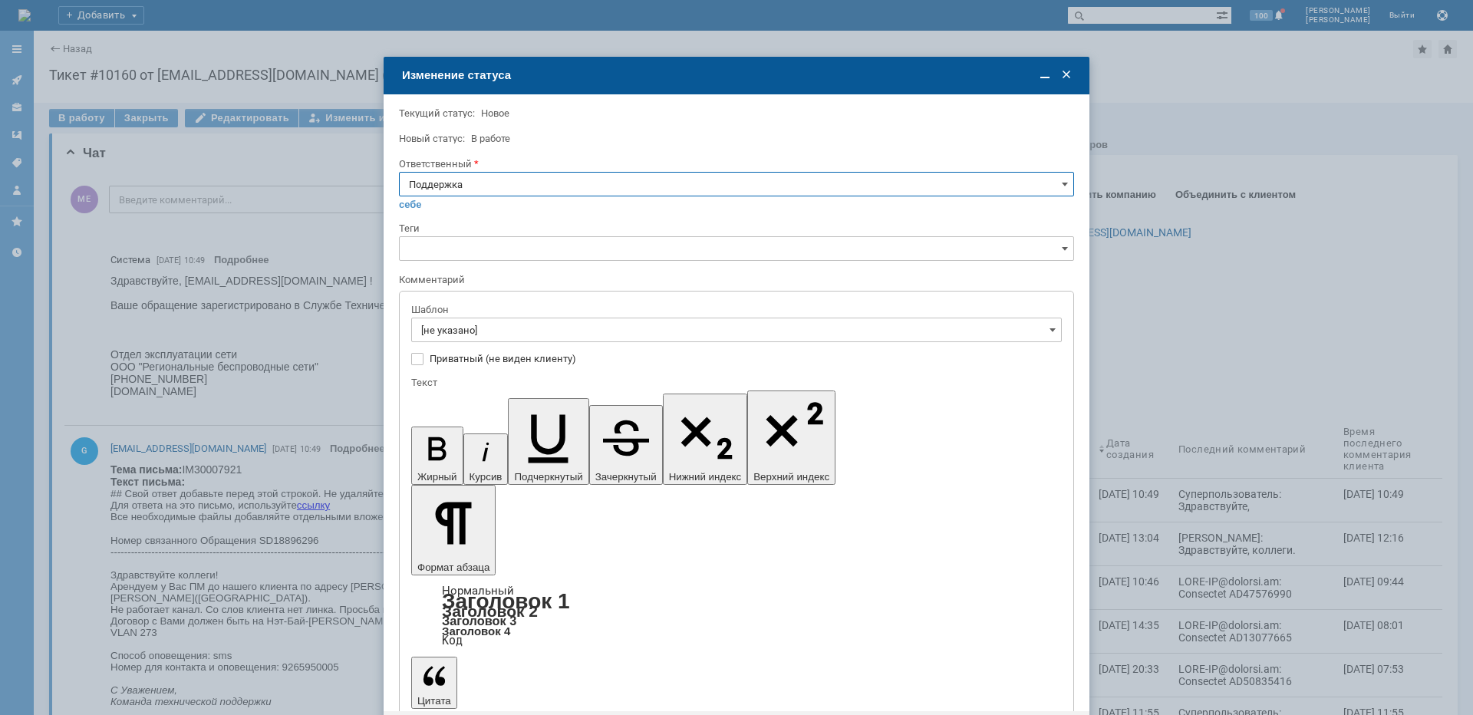
drag, startPoint x: 503, startPoint y: 183, endPoint x: 501, endPoint y: 192, distance: 9.5
click at [502, 183] on input "Поддержка" at bounding box center [736, 184] width 675 height 25
click at [462, 338] on span "[PERSON_NAME]" at bounding box center [736, 339] width 655 height 12
type input "[PERSON_NAME]"
click at [462, 334] on input "[не указано]" at bounding box center [736, 330] width 650 height 25
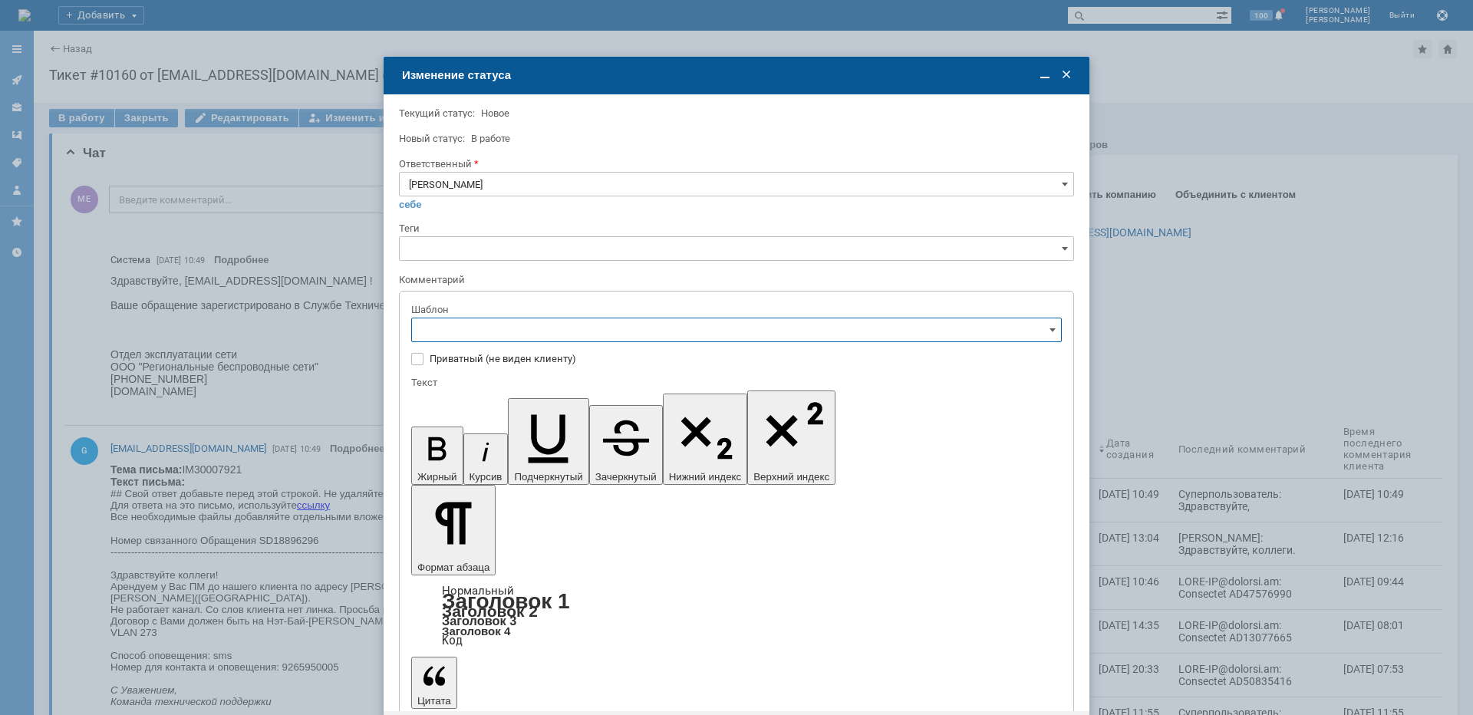
type input "[PERSON_NAME]"
click at [574, 438] on span "[операторы] Недоступно оборудование на клиенте" at bounding box center [736, 434] width 630 height 12
type input "[операторы] Недоступно оборудование на клиенте"
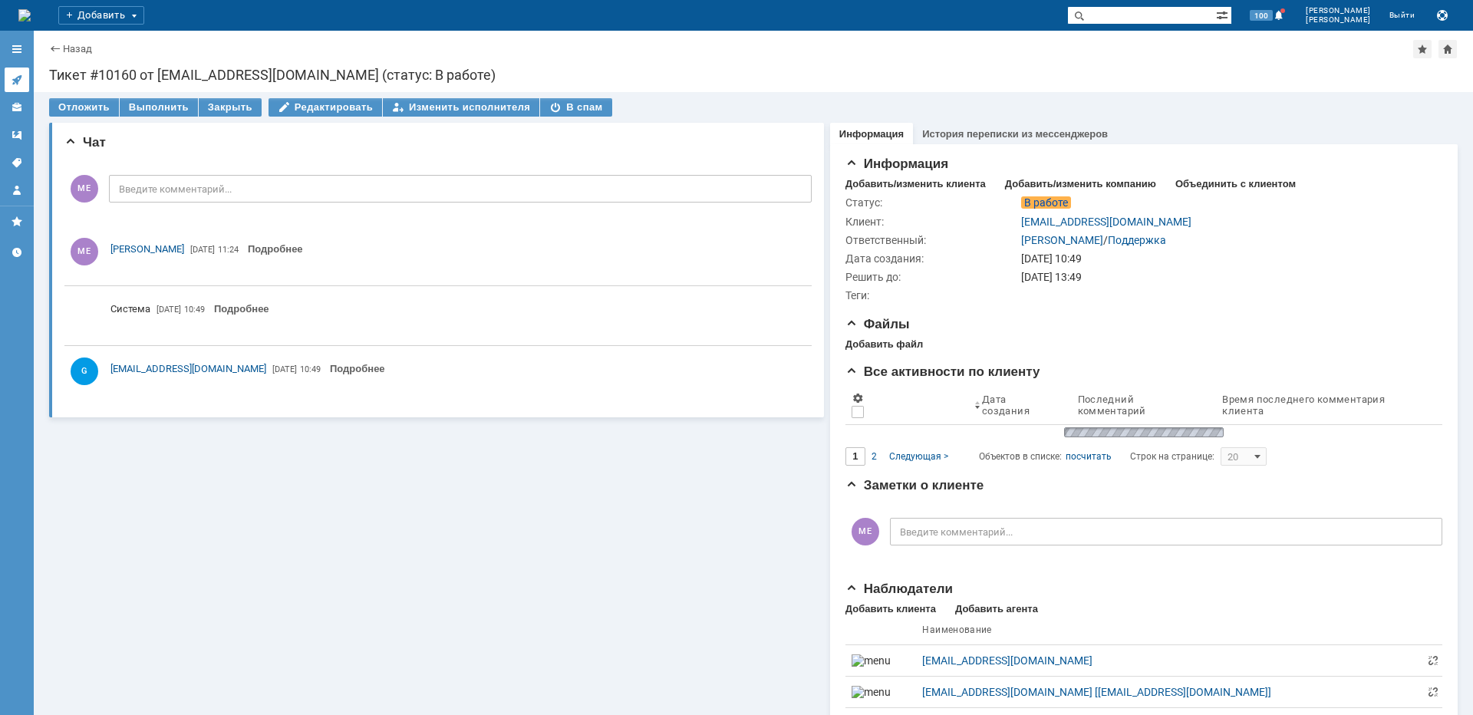
click at [11, 84] on icon at bounding box center [17, 80] width 12 height 12
